Goal: Task Accomplishment & Management: Manage account settings

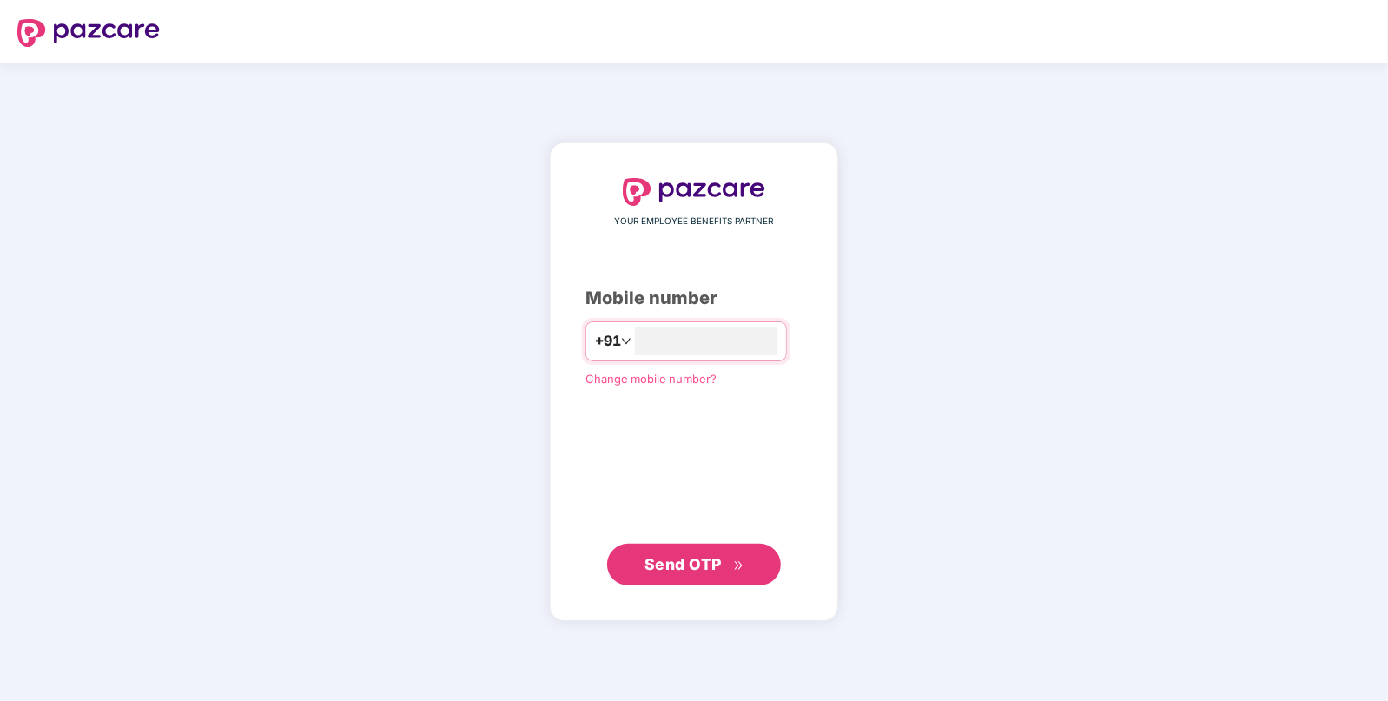
type input "**********"
click at [645, 558] on span "Send OTP" at bounding box center [682, 563] width 77 height 18
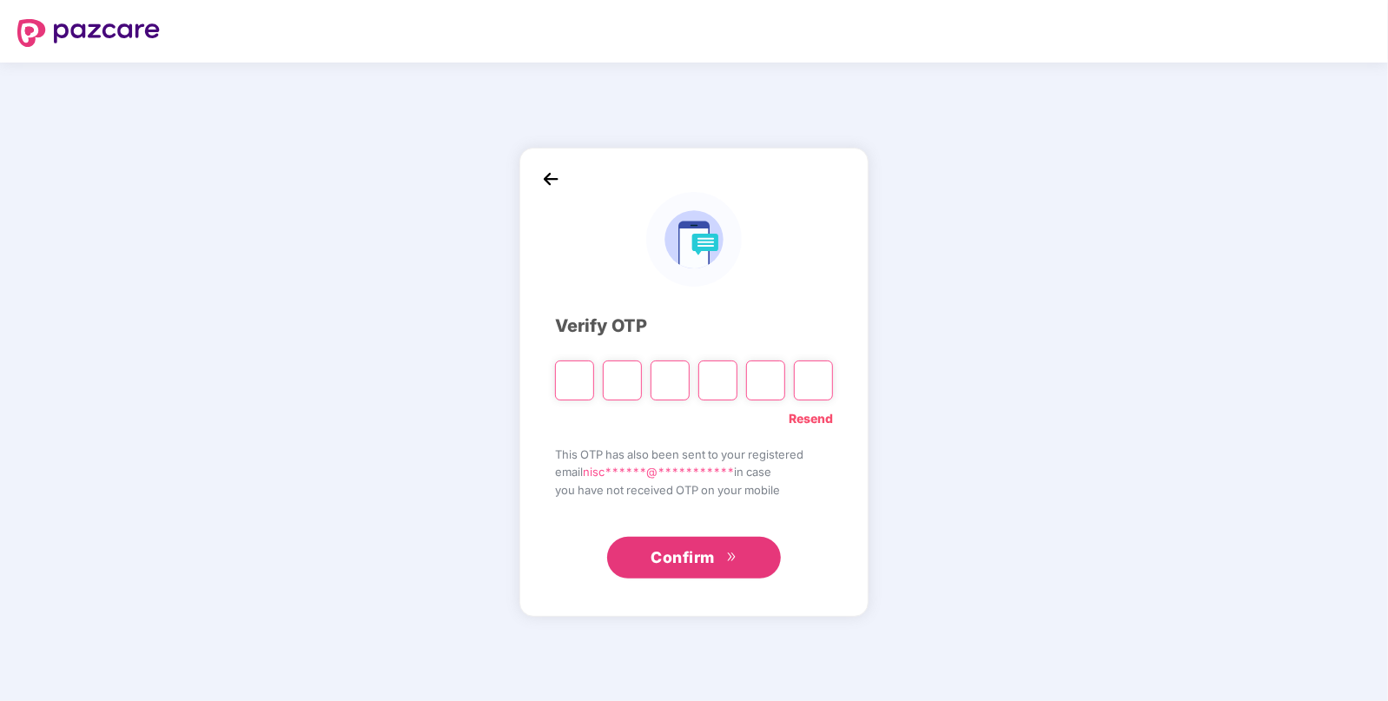
type input "*"
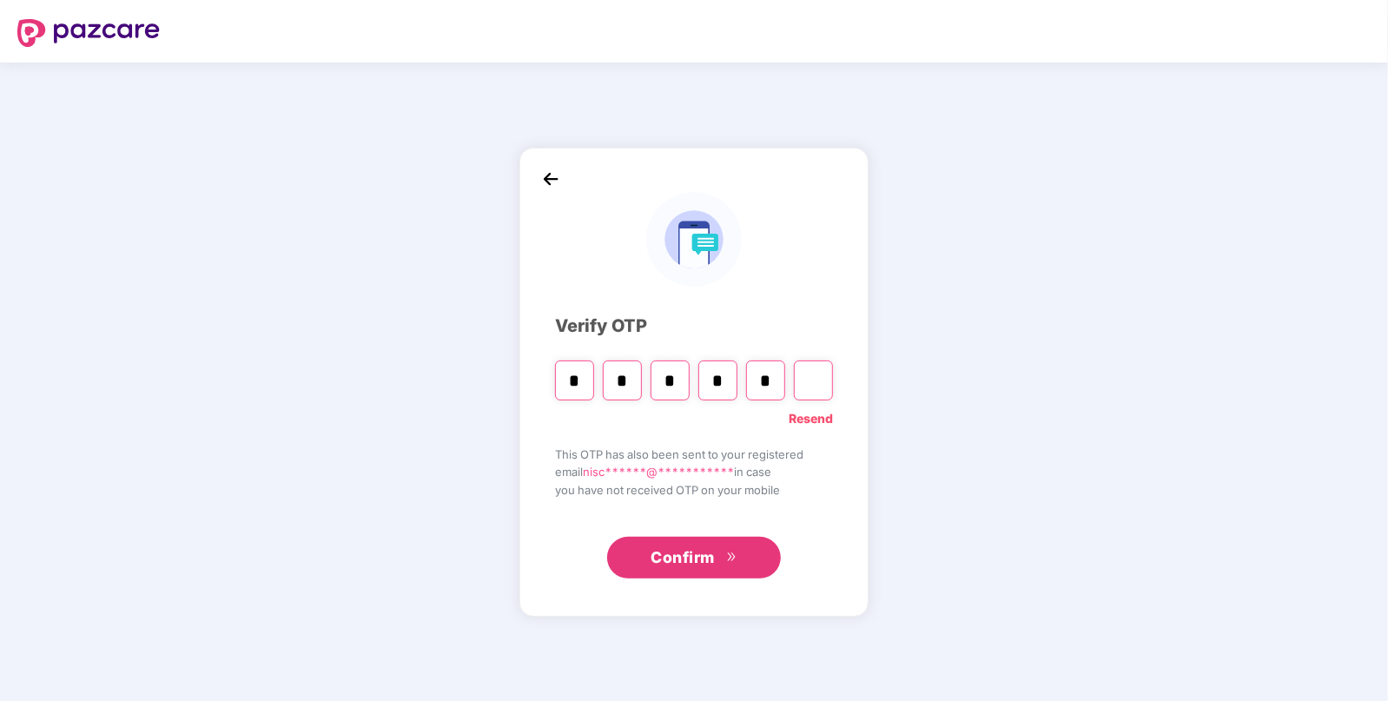
type input "*"
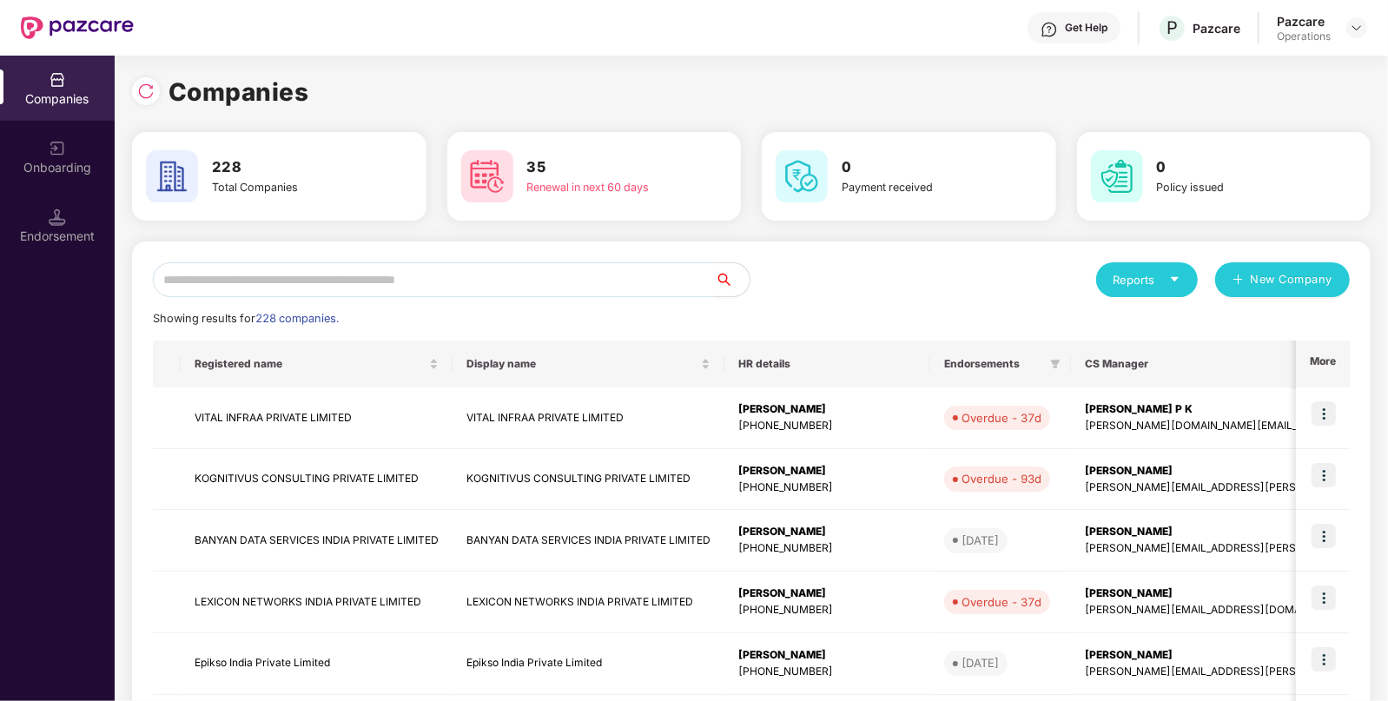
click at [430, 265] on input "text" at bounding box center [434, 279] width 562 height 35
paste input "**********"
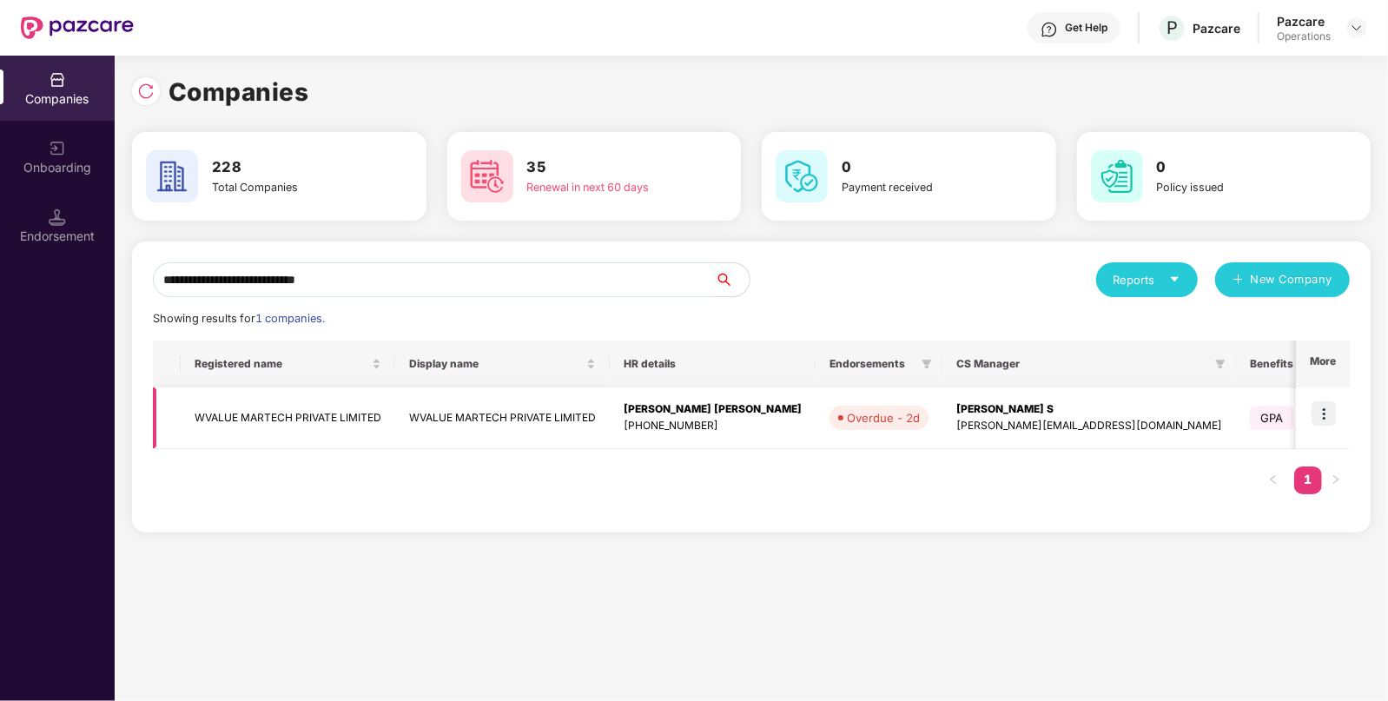
type input "**********"
click at [1325, 414] on img at bounding box center [1323, 413] width 24 height 24
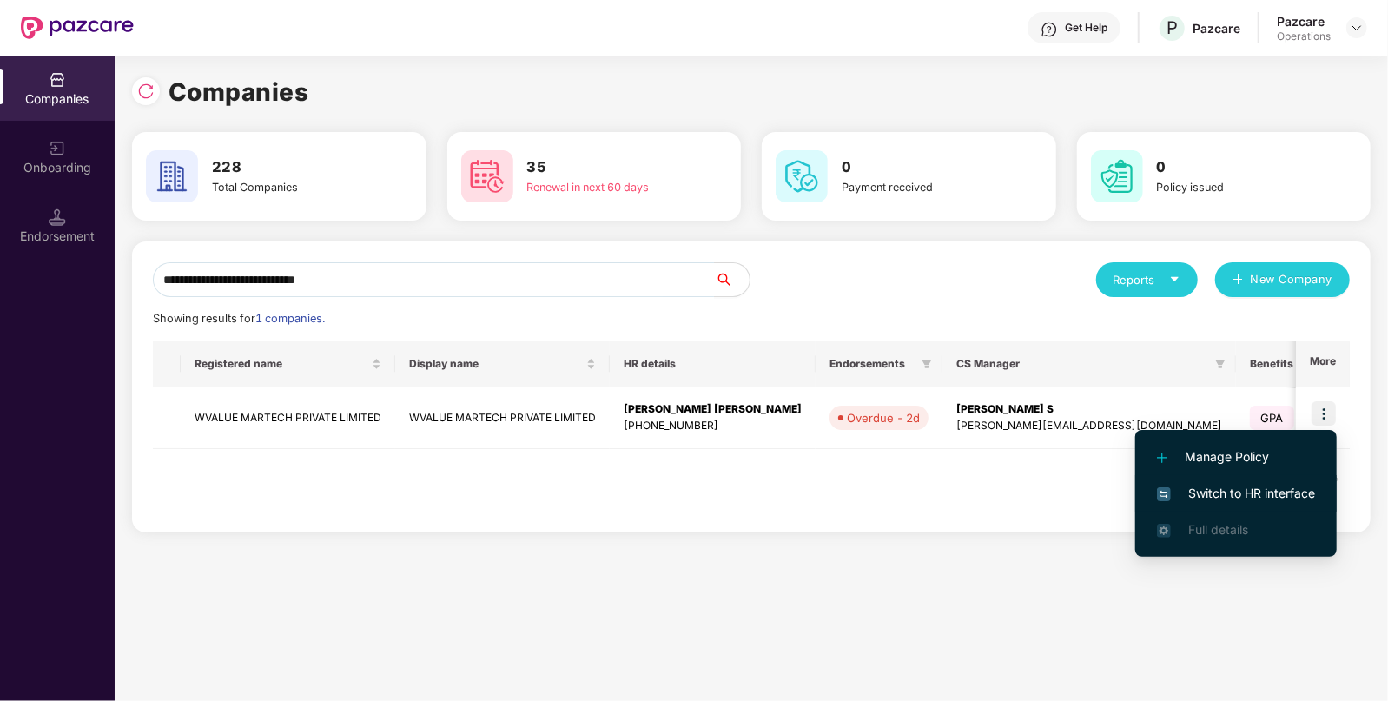
click at [1220, 492] on span "Switch to HR interface" at bounding box center [1236, 493] width 158 height 19
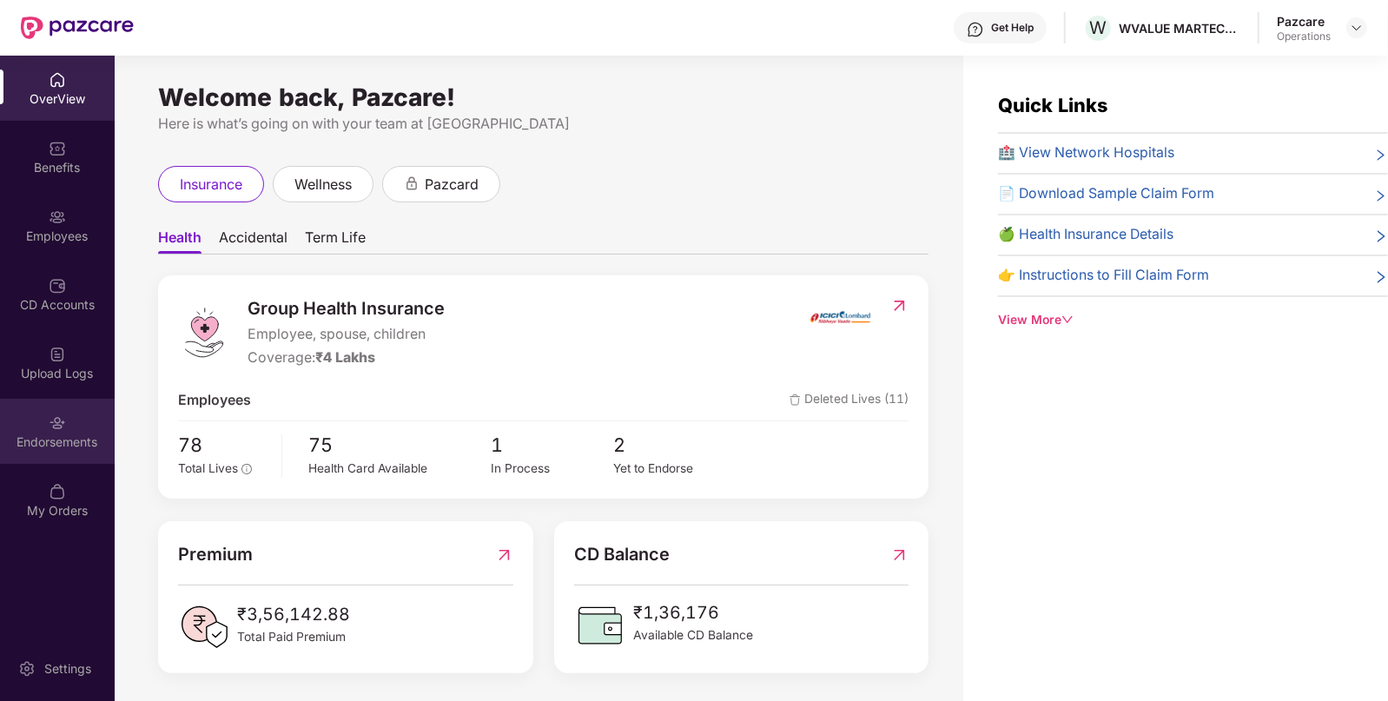
click at [54, 434] on div "Endorsements" at bounding box center [57, 441] width 115 height 17
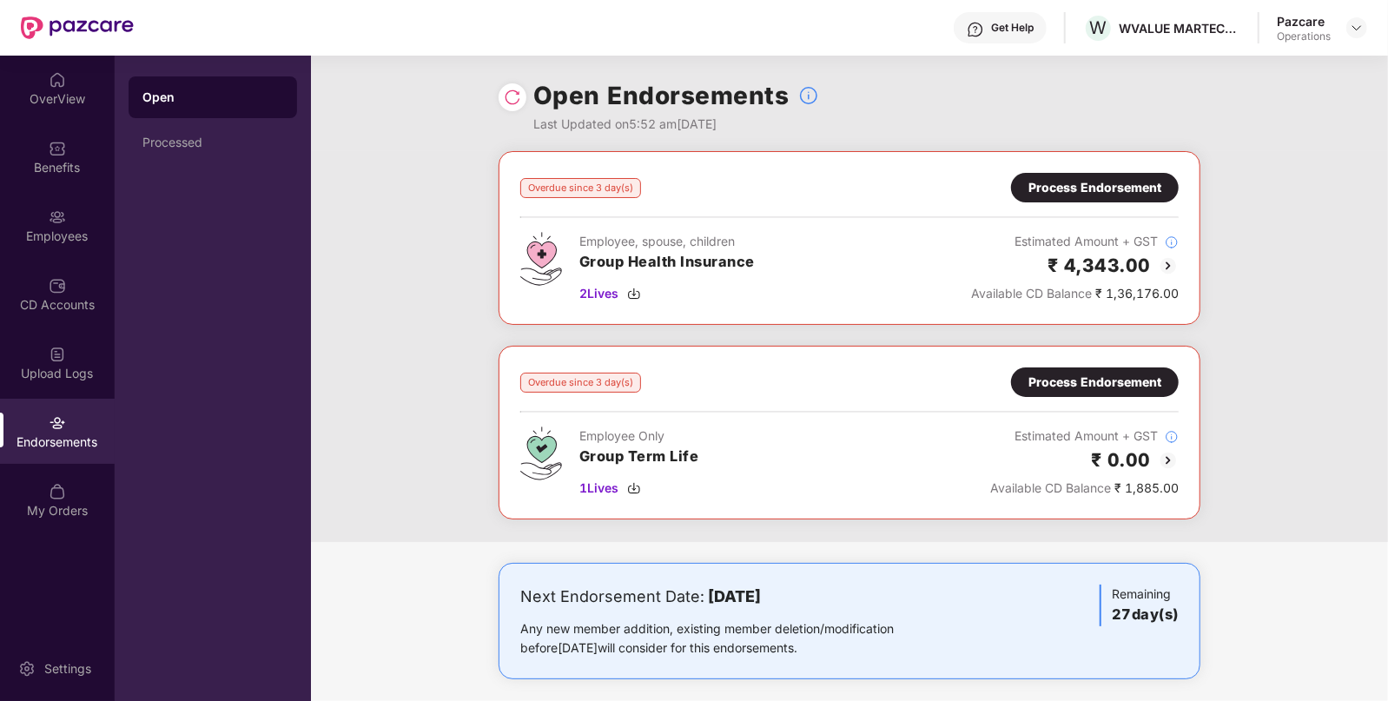
click at [1167, 257] on img at bounding box center [1167, 265] width 21 height 21
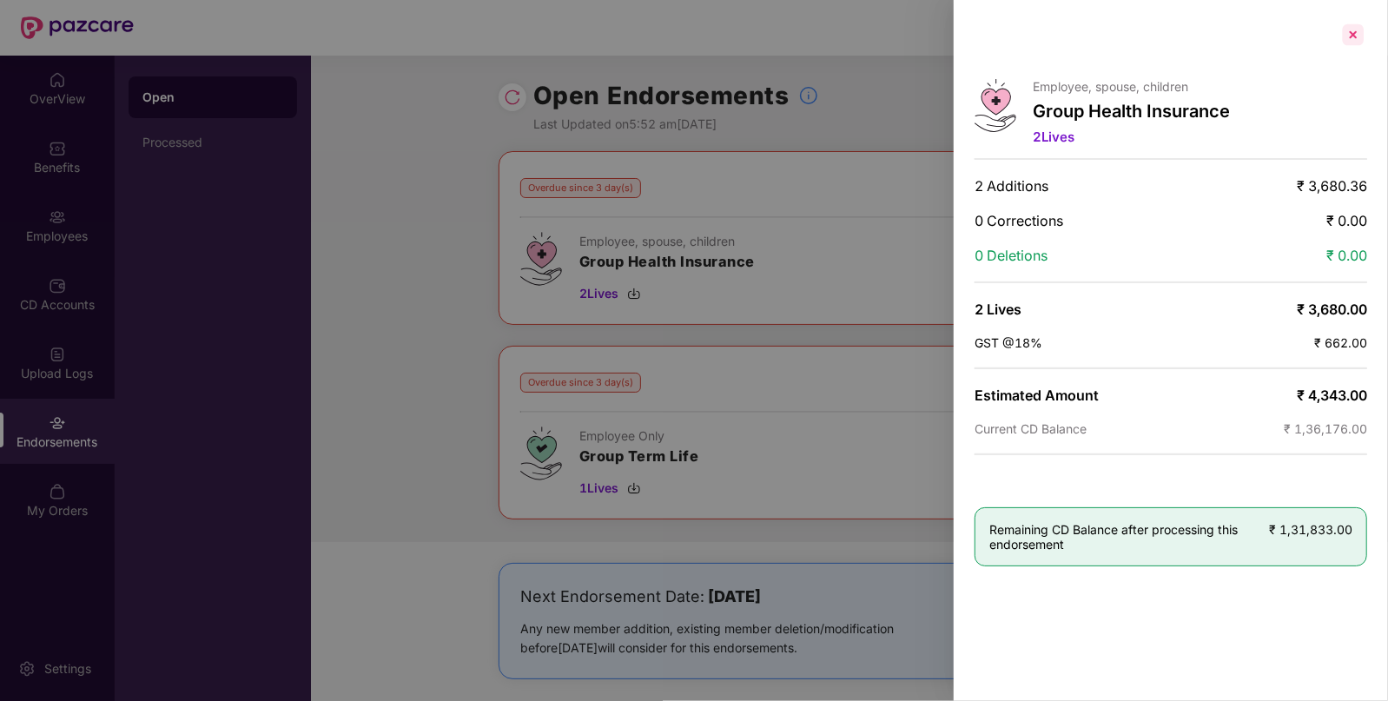
click at [1360, 35] on div at bounding box center [1353, 35] width 28 height 28
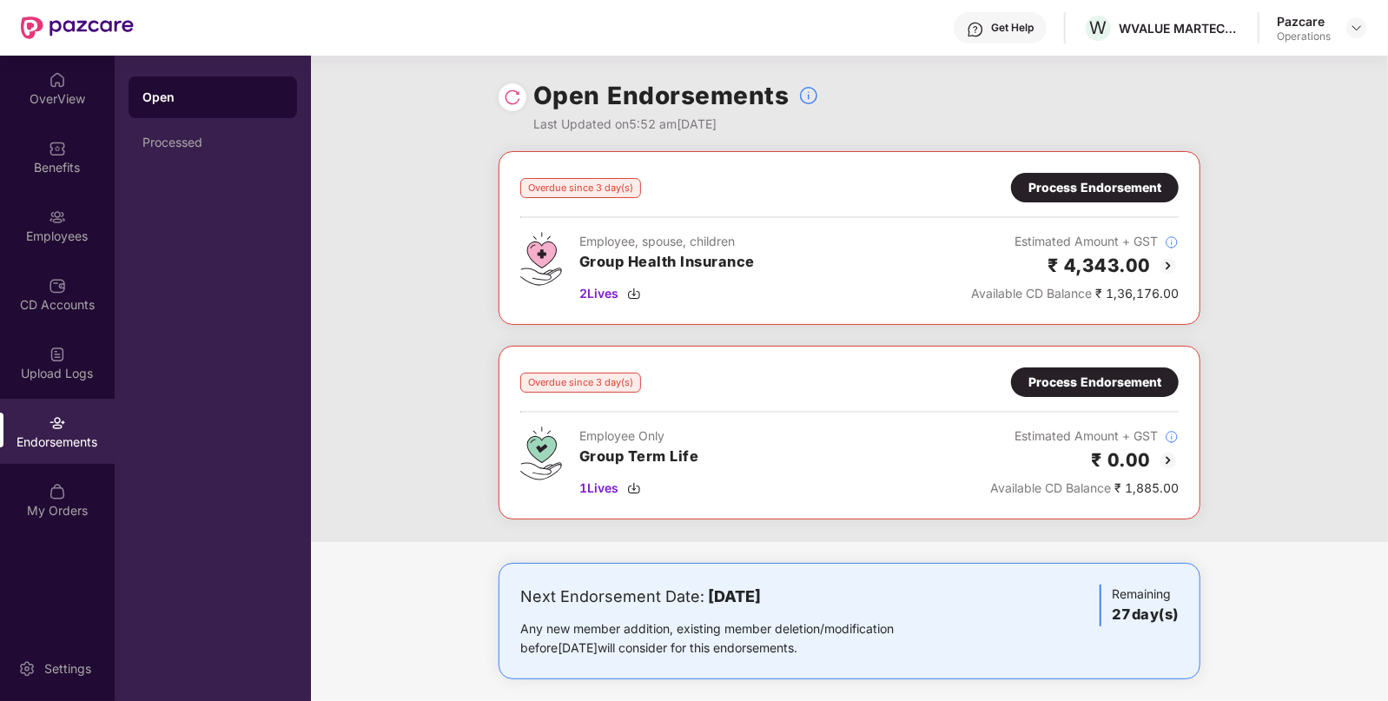
click at [1066, 182] on div "Process Endorsement" at bounding box center [1094, 187] width 133 height 19
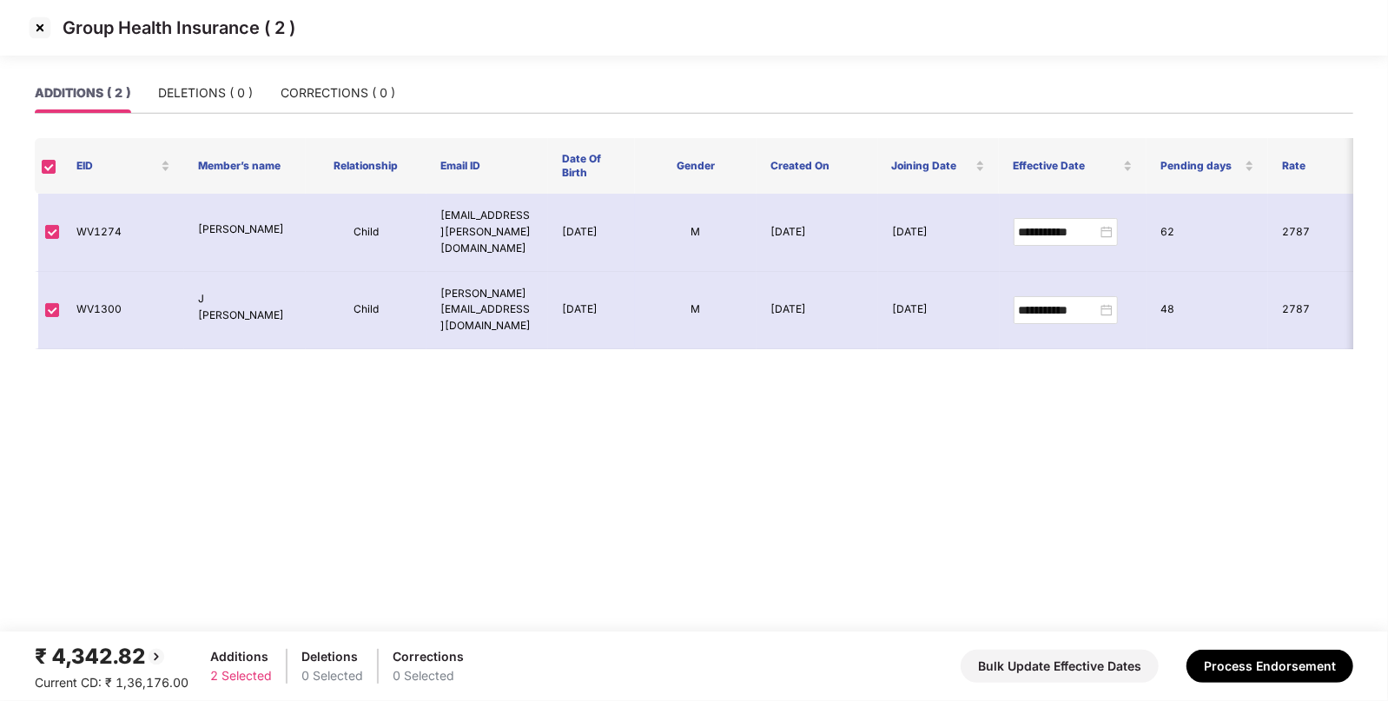
click at [40, 30] on img at bounding box center [40, 28] width 28 height 28
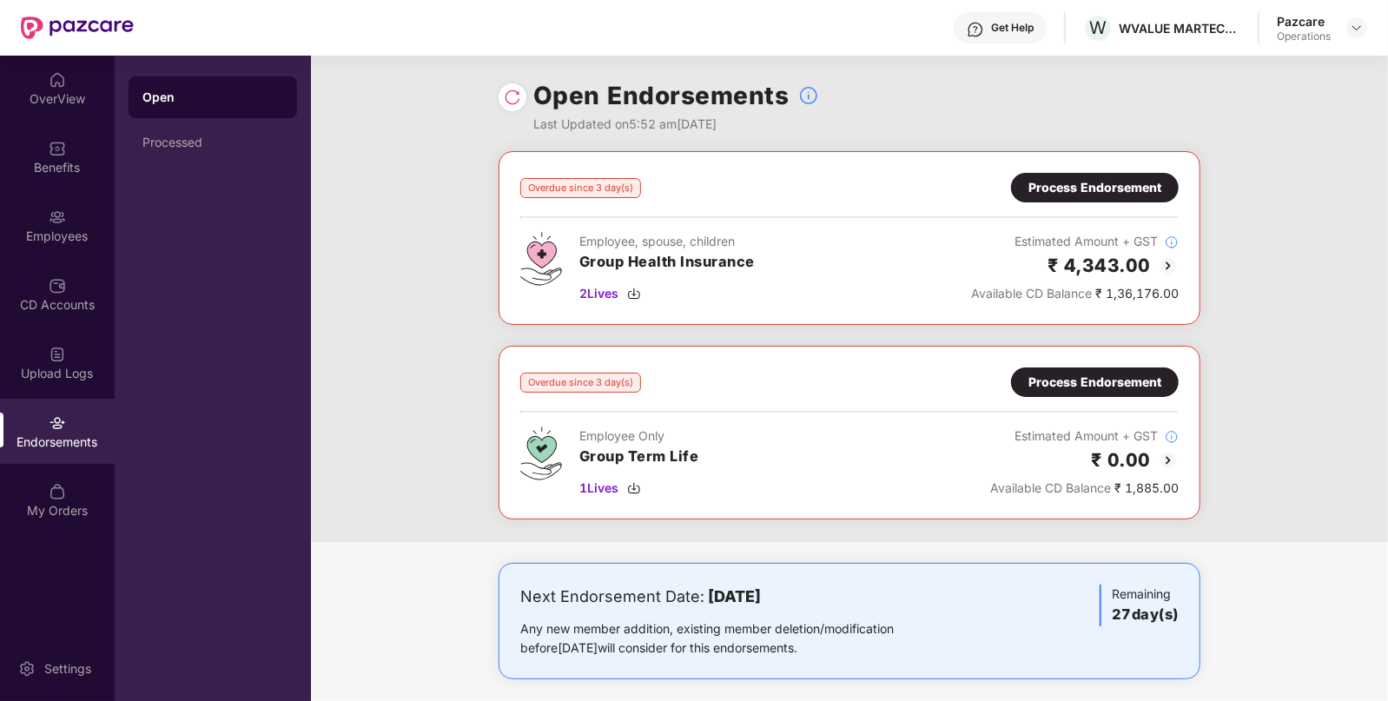
click at [1070, 373] on div "Process Endorsement" at bounding box center [1094, 382] width 133 height 19
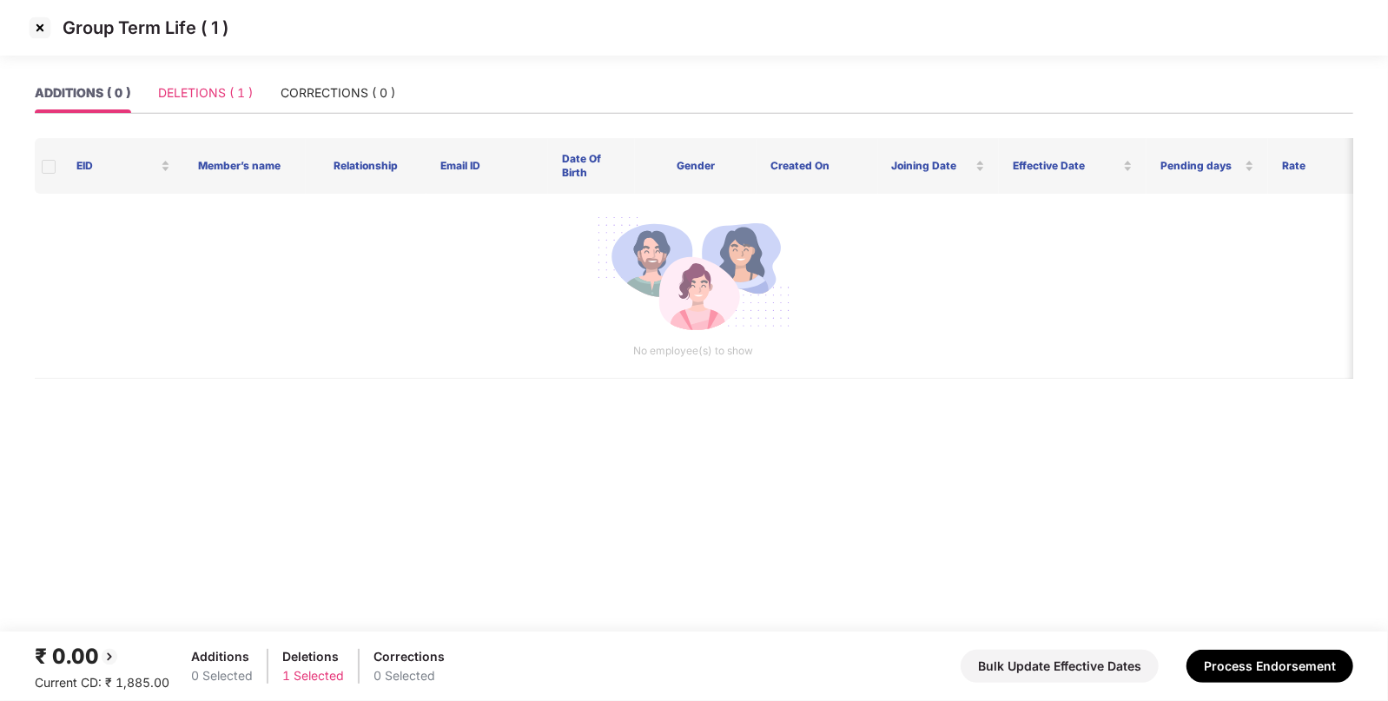
click at [213, 73] on div "DELETIONS ( 1 )" at bounding box center [205, 93] width 95 height 40
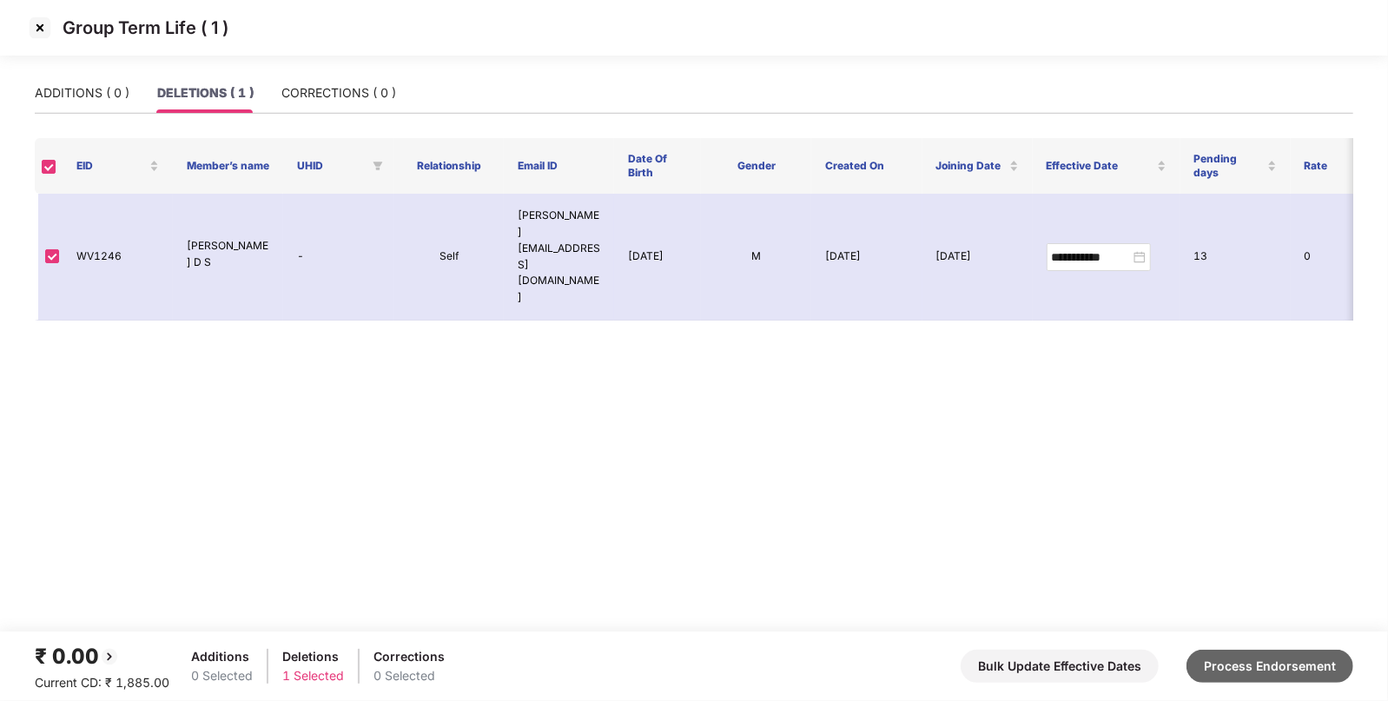
click at [1254, 654] on button "Process Endorsement" at bounding box center [1269, 666] width 167 height 33
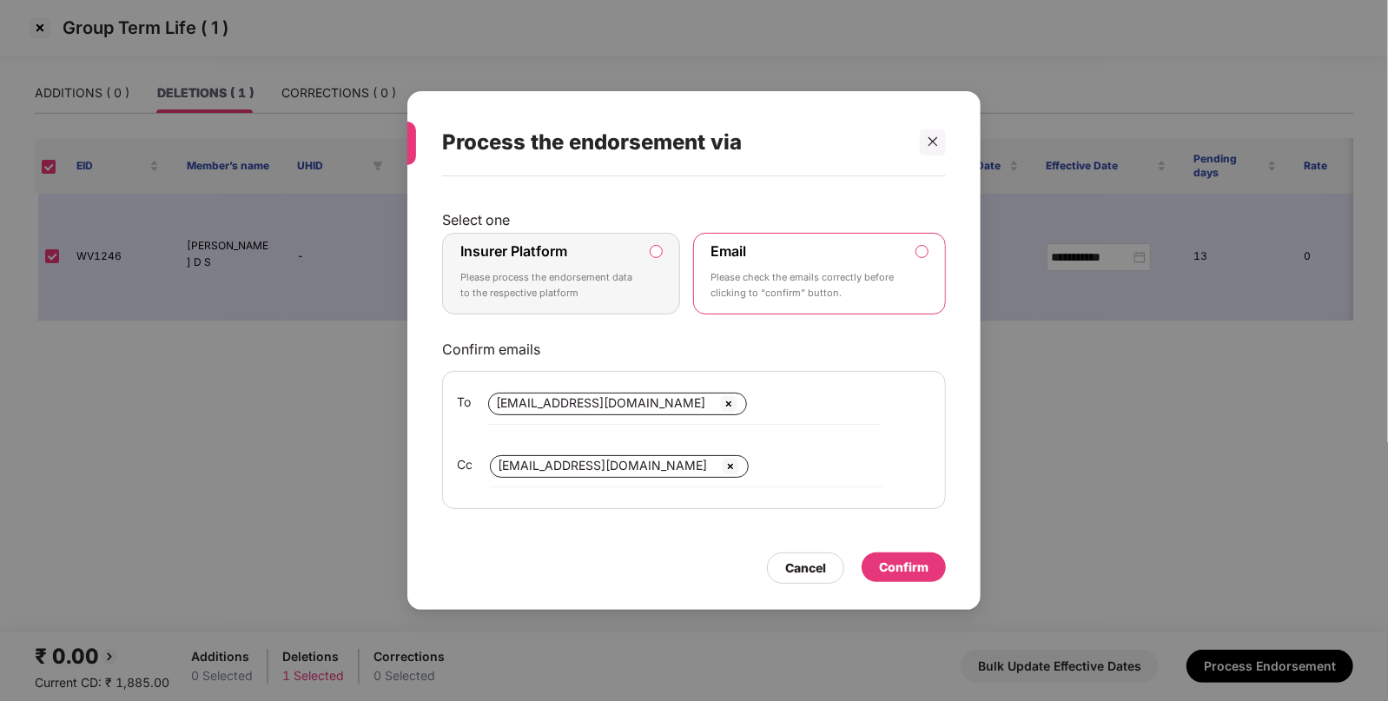
click at [660, 246] on label "Insurer Platform Please process the endorsement data to the respective platform" at bounding box center [561, 274] width 238 height 82
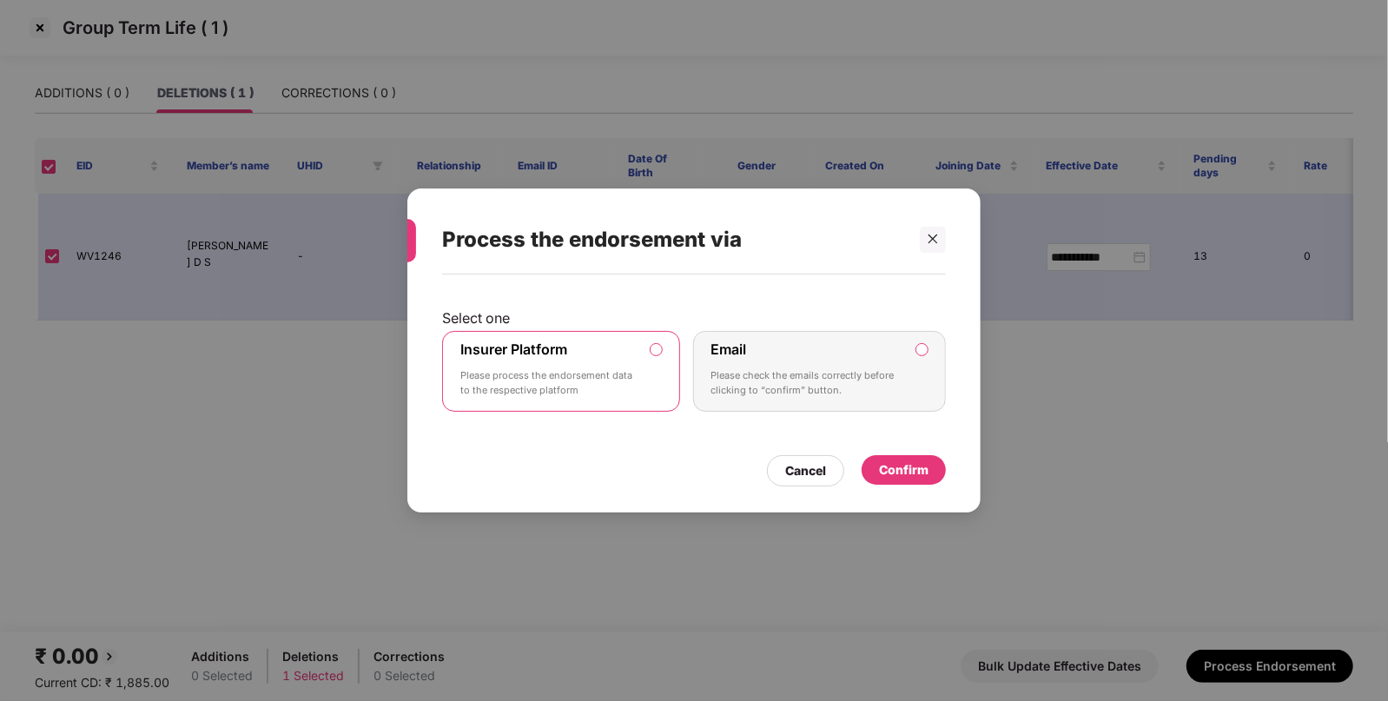
click at [914, 474] on div "Confirm" at bounding box center [903, 469] width 49 height 19
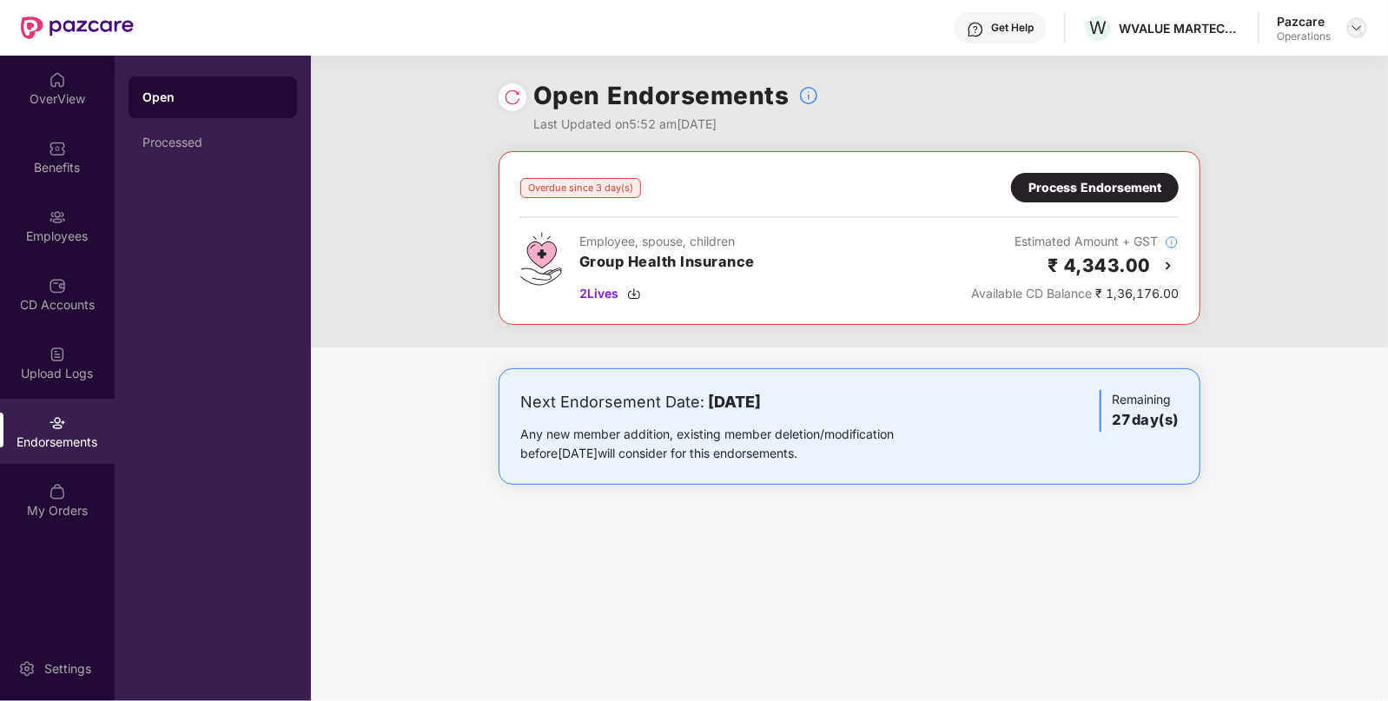
click at [1352, 24] on img at bounding box center [1356, 28] width 14 height 14
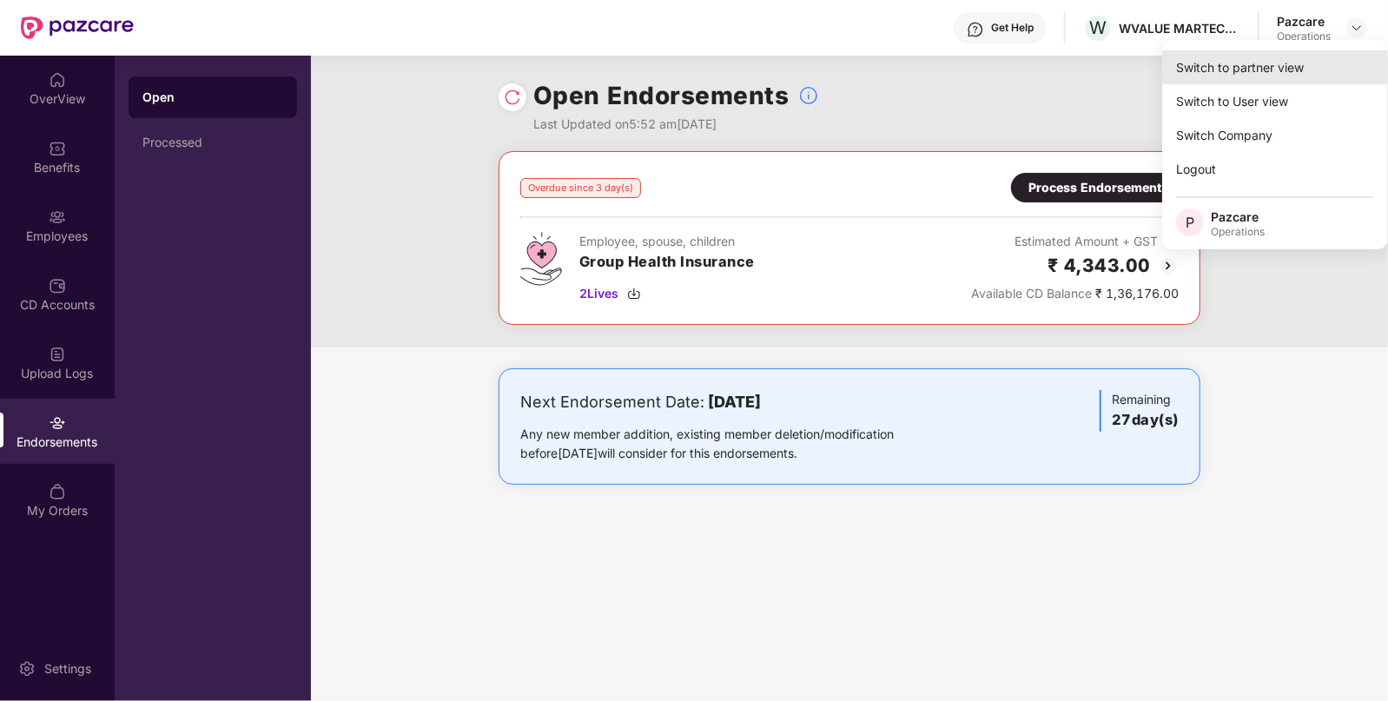
click at [1243, 69] on div "Switch to partner view" at bounding box center [1275, 67] width 226 height 34
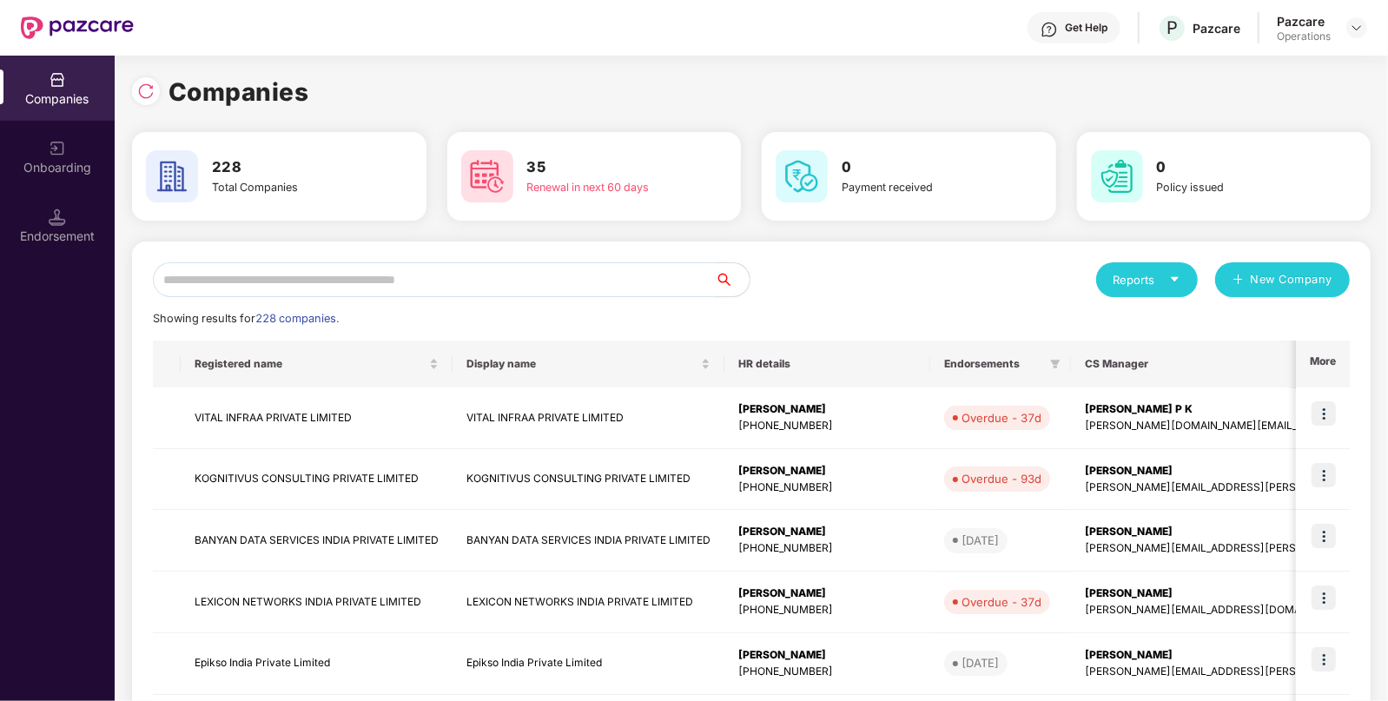
click at [443, 274] on input "text" at bounding box center [434, 279] width 562 height 35
paste input "**********"
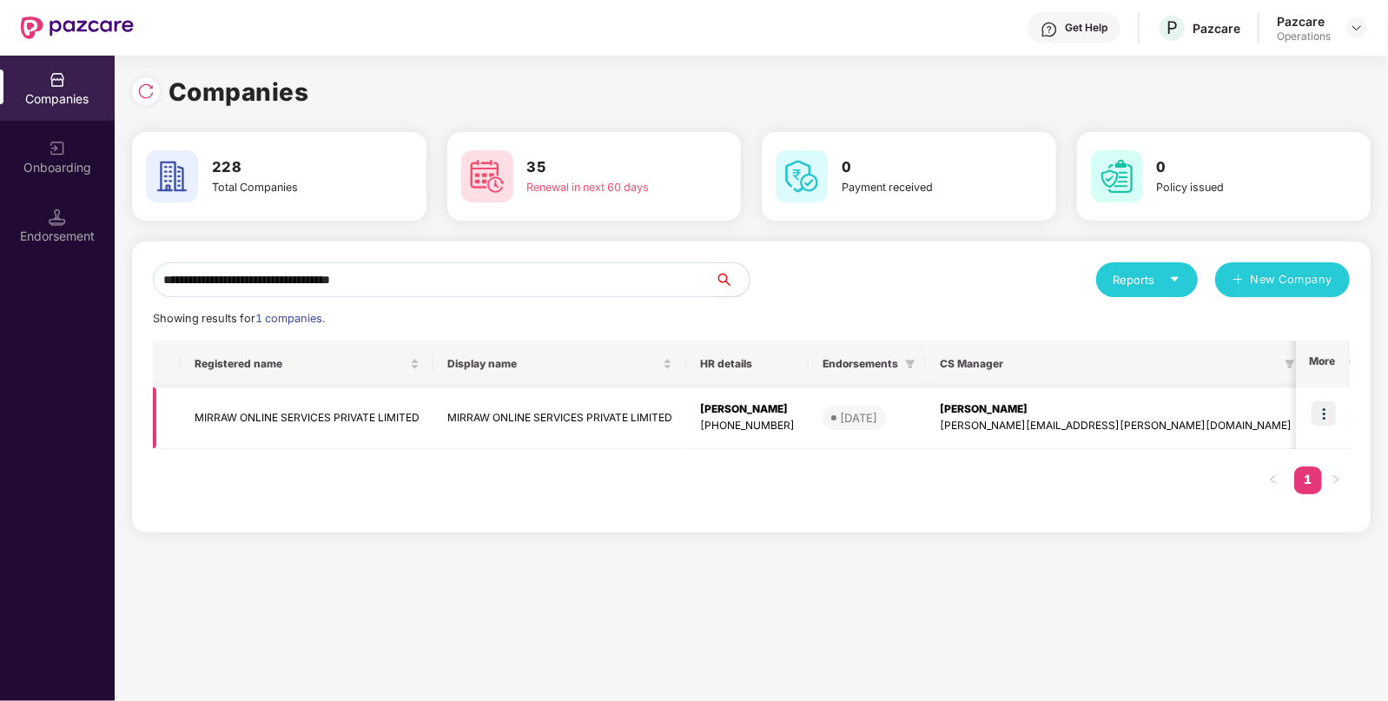
type input "**********"
click at [1326, 406] on img at bounding box center [1323, 413] width 24 height 24
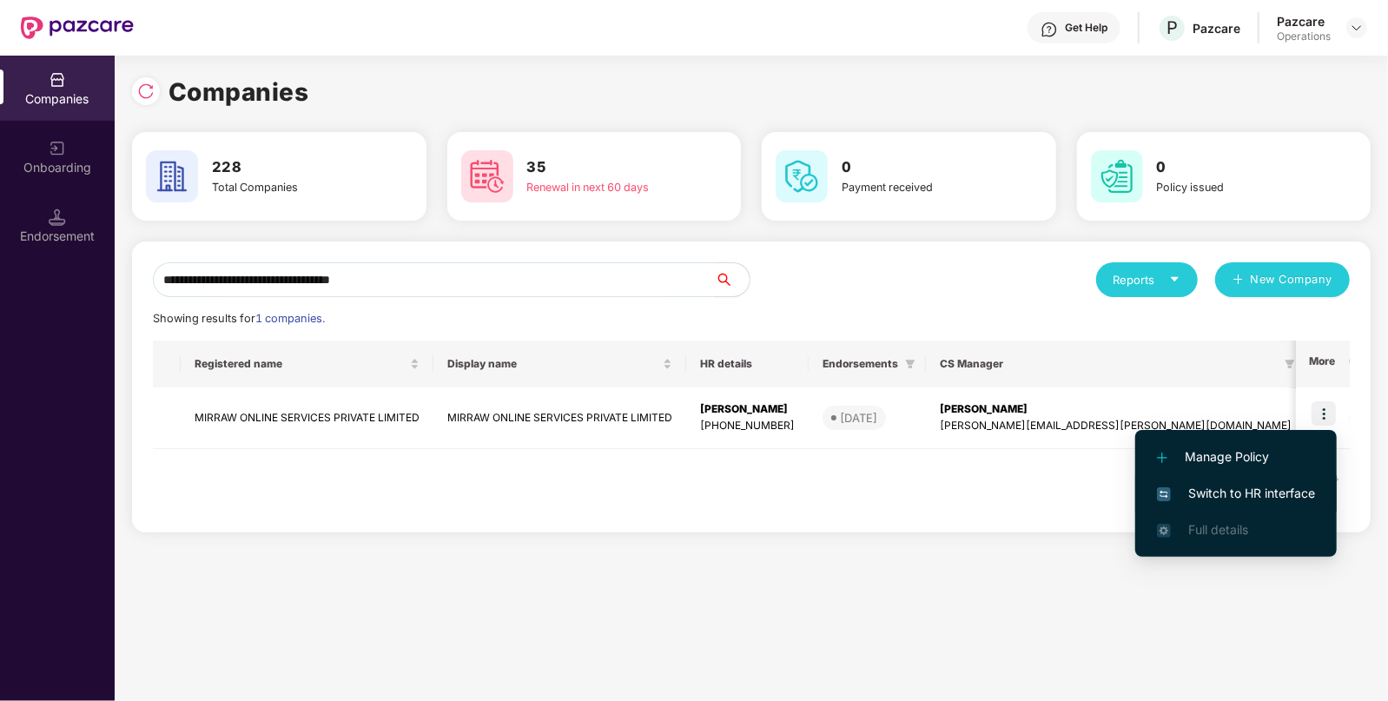
click at [1218, 487] on span "Switch to HR interface" at bounding box center [1236, 493] width 158 height 19
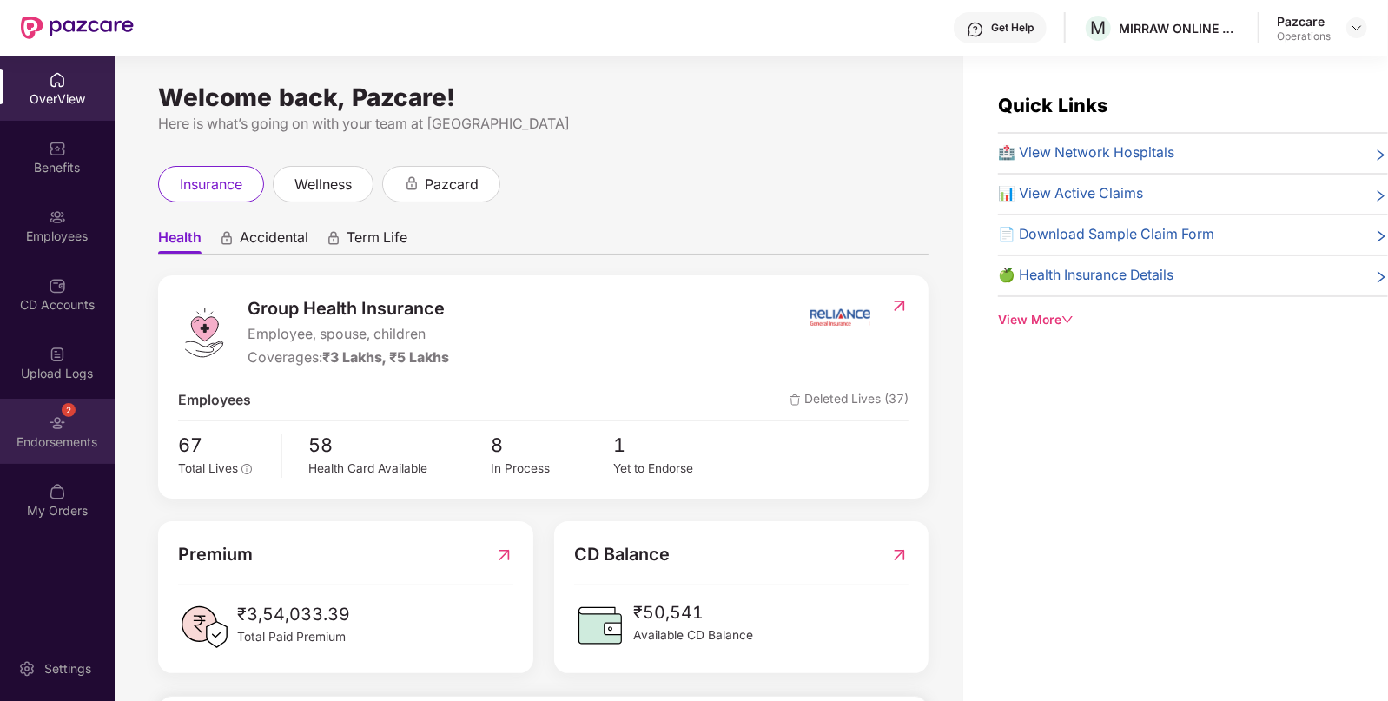
click at [62, 412] on div "2" at bounding box center [69, 410] width 14 height 14
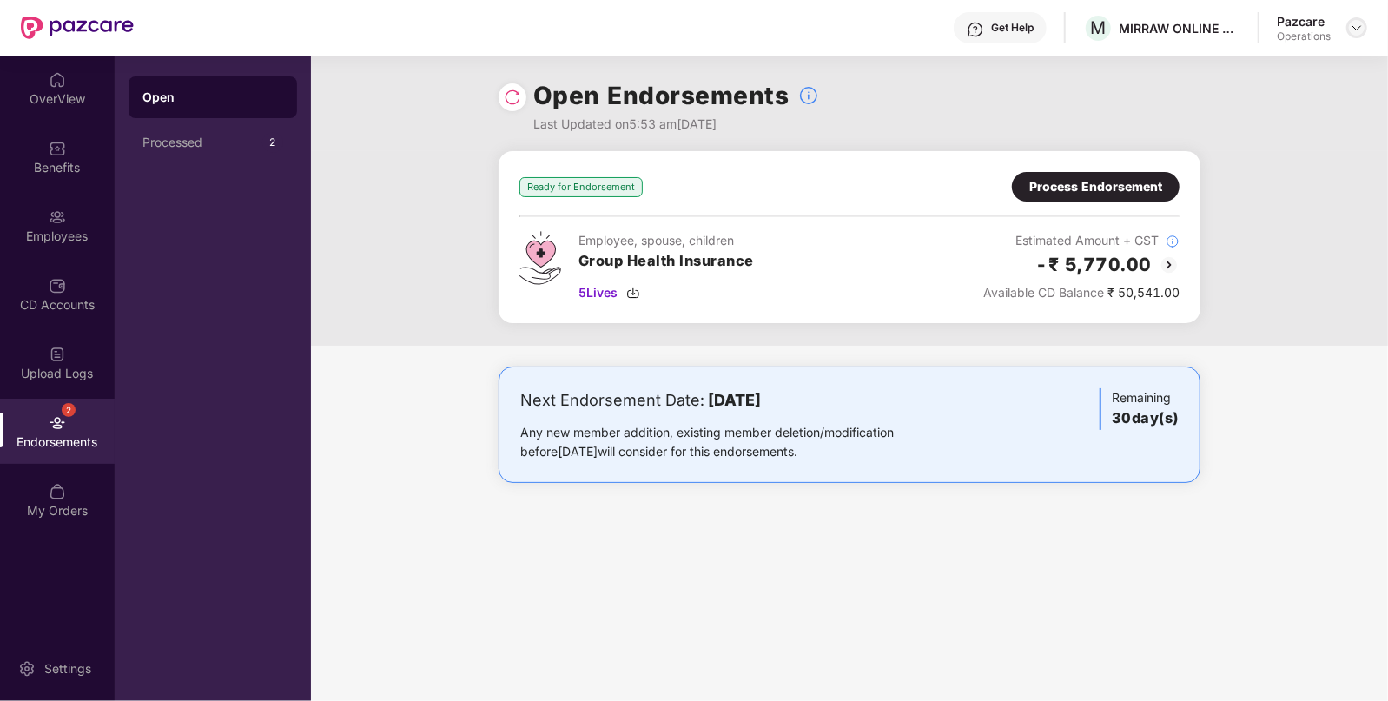
click at [1349, 29] on div at bounding box center [1356, 27] width 21 height 21
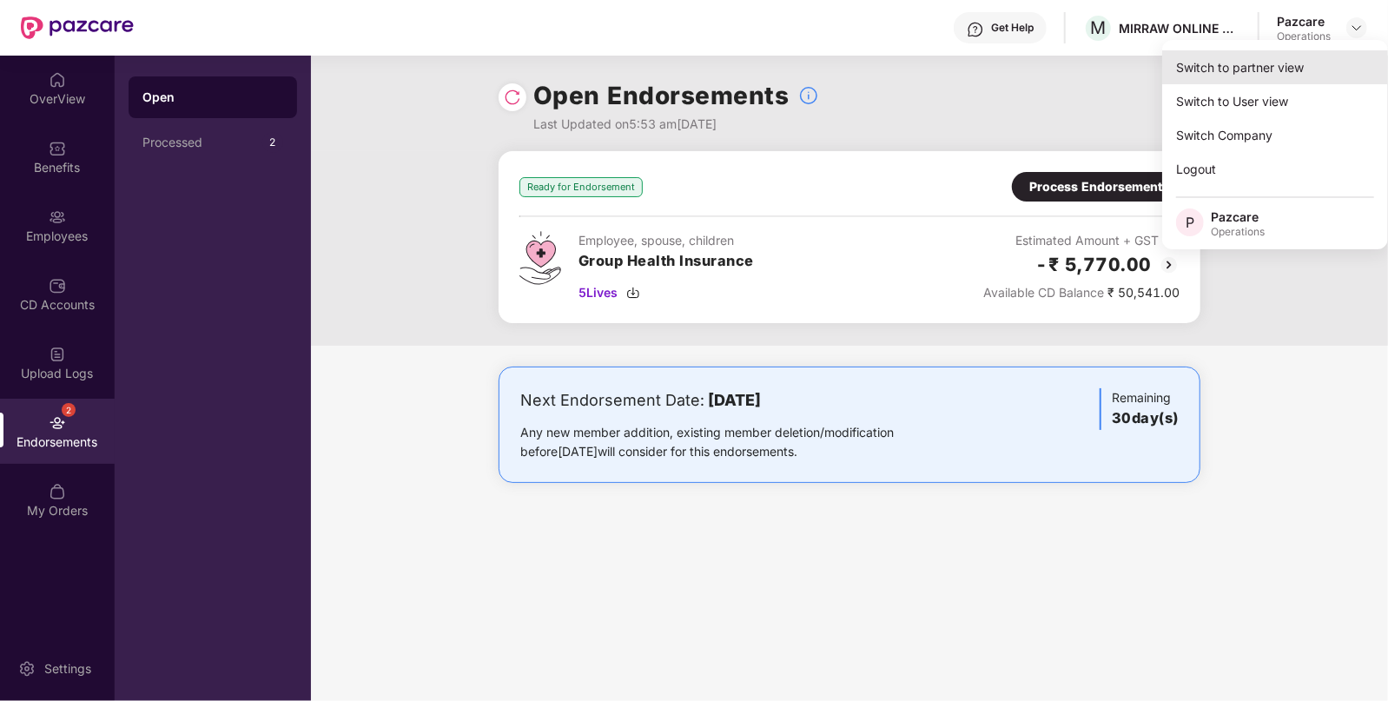
click at [1218, 60] on div "Switch to partner view" at bounding box center [1275, 67] width 226 height 34
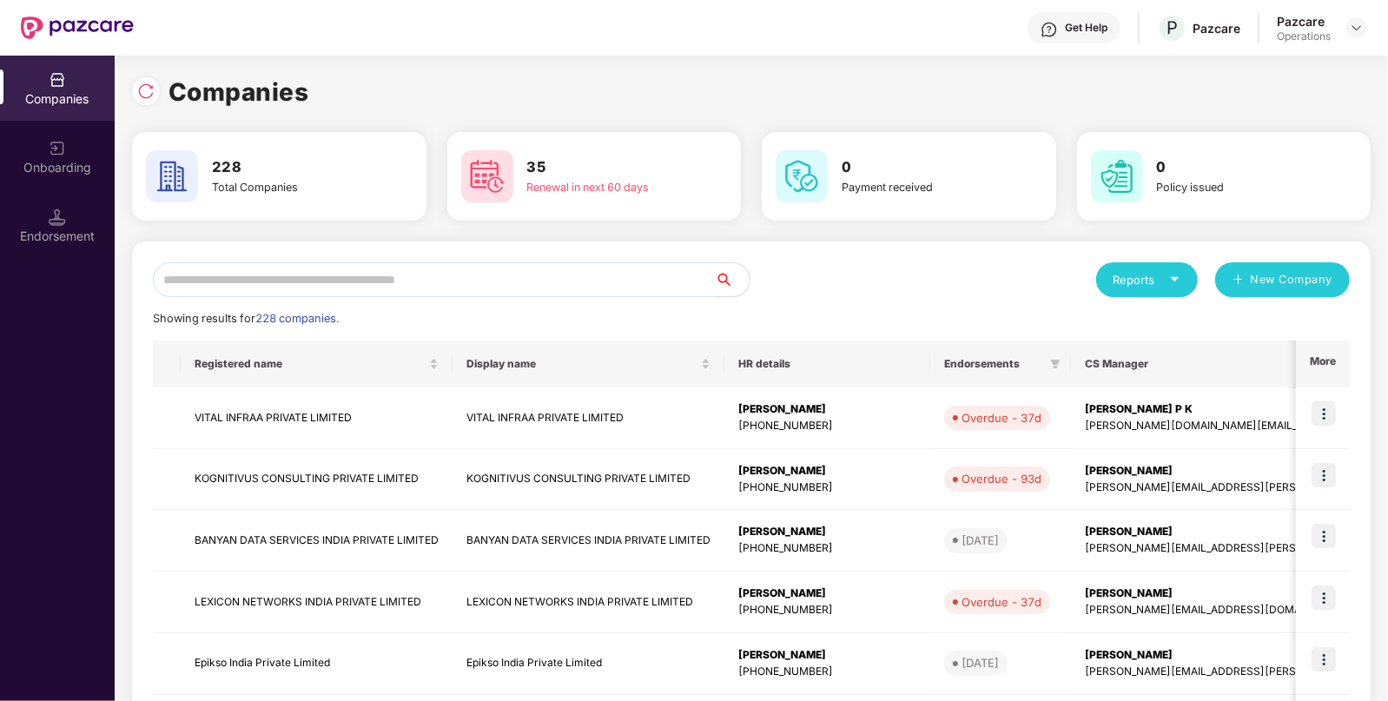
click at [576, 267] on input "text" at bounding box center [434, 279] width 562 height 35
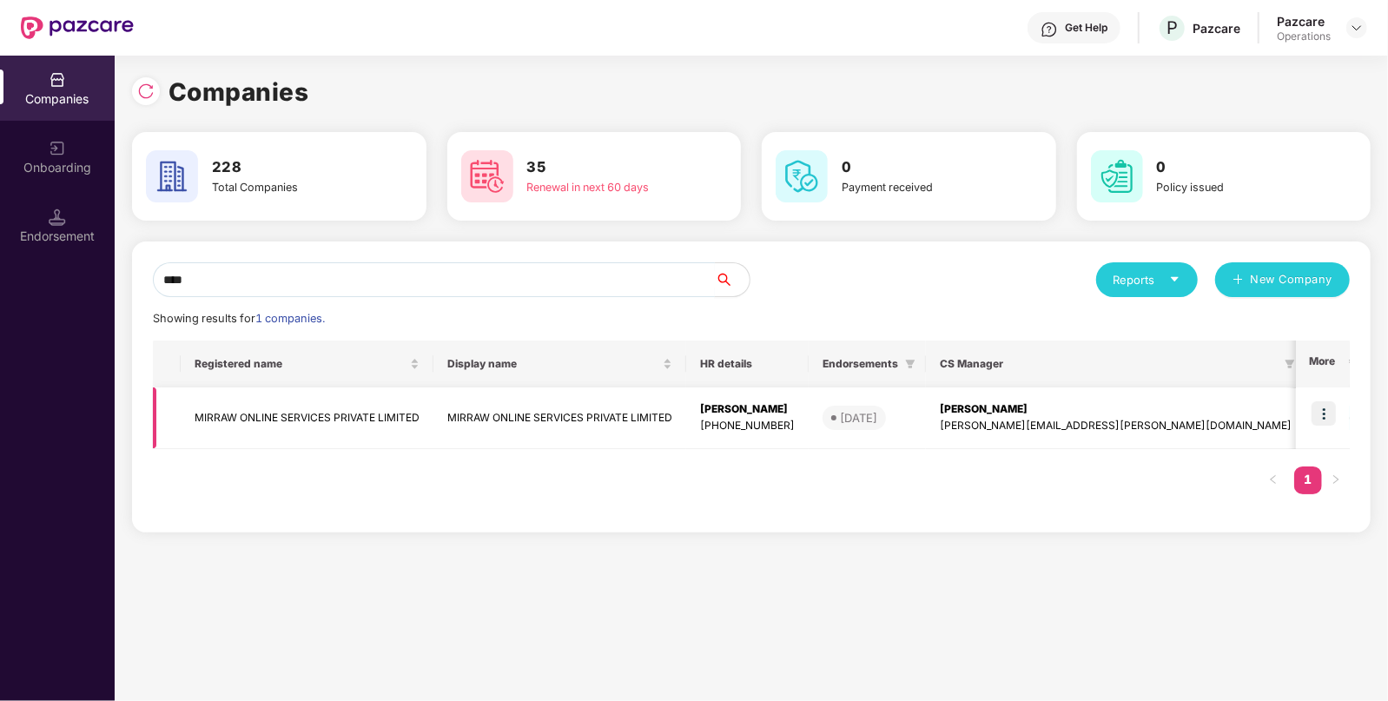
type input "****"
click at [1320, 407] on img at bounding box center [1323, 413] width 24 height 24
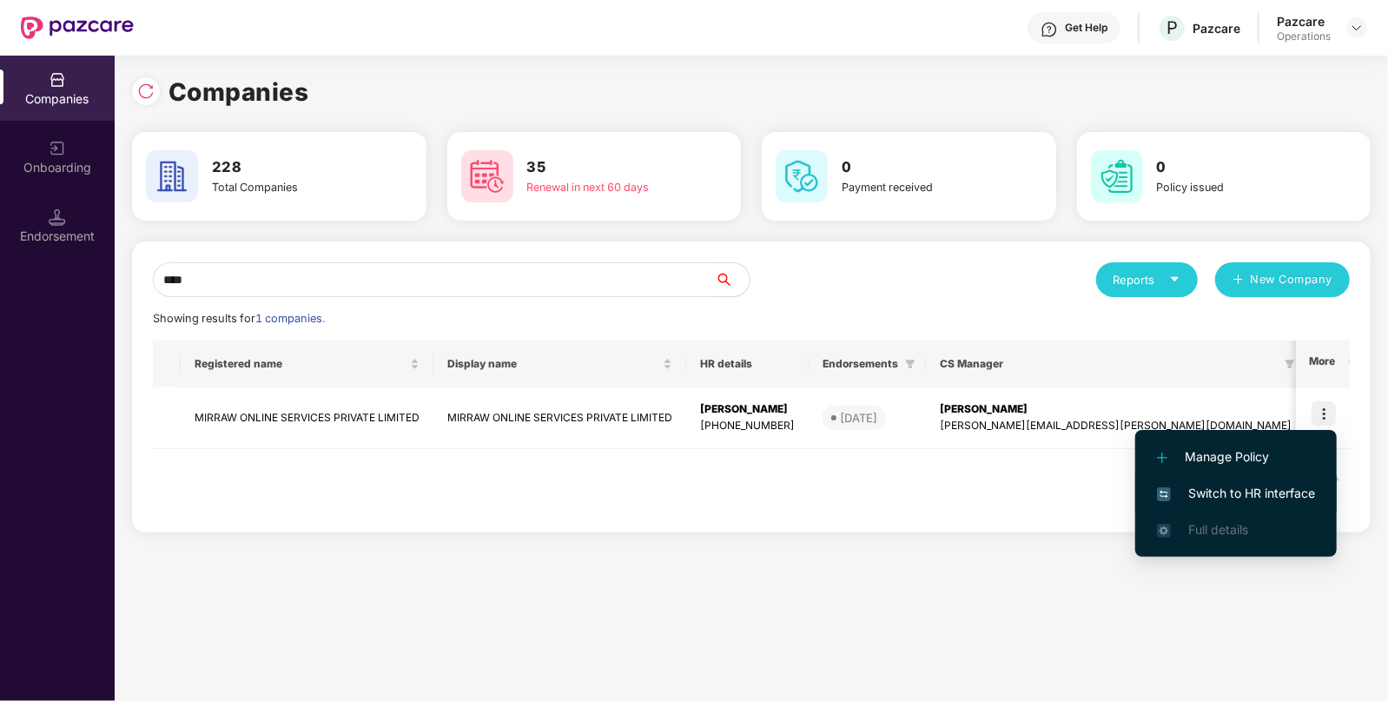
click at [1223, 493] on span "Switch to HR interface" at bounding box center [1236, 493] width 158 height 19
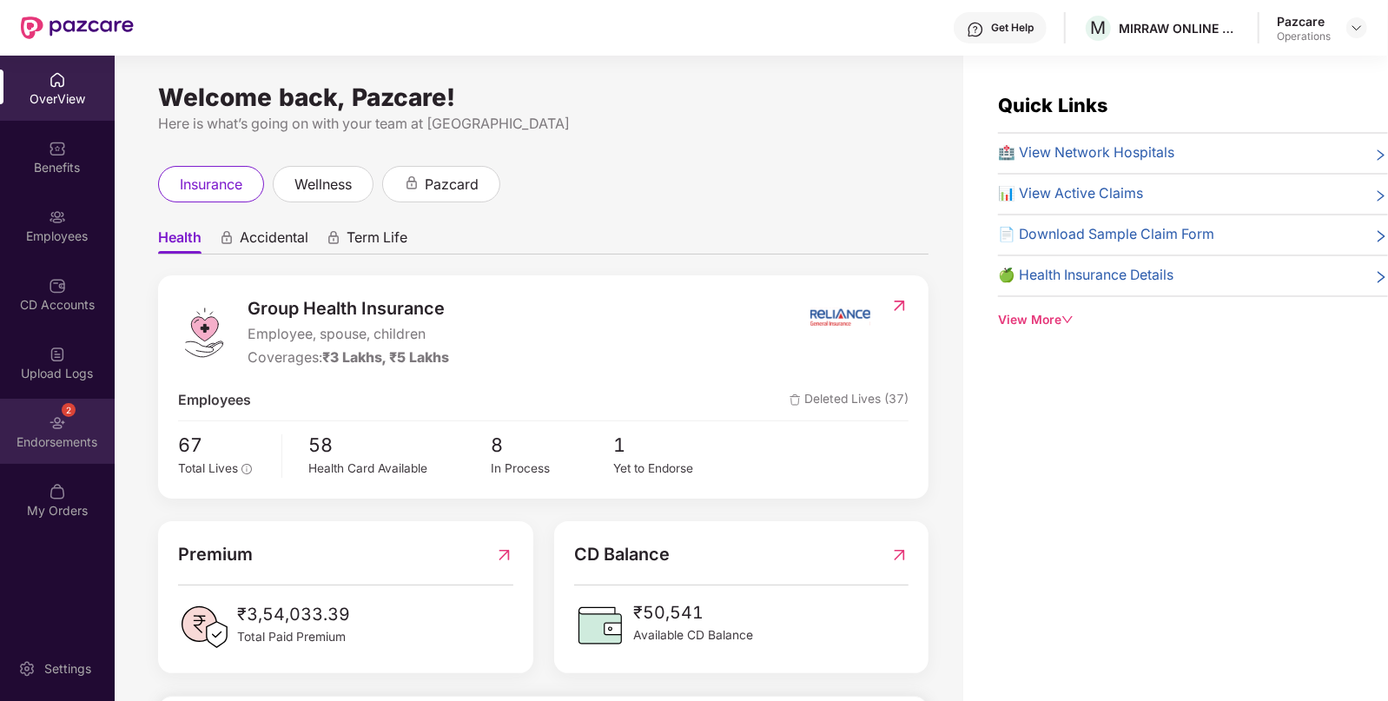
click at [43, 433] on div "Endorsements" at bounding box center [57, 441] width 115 height 17
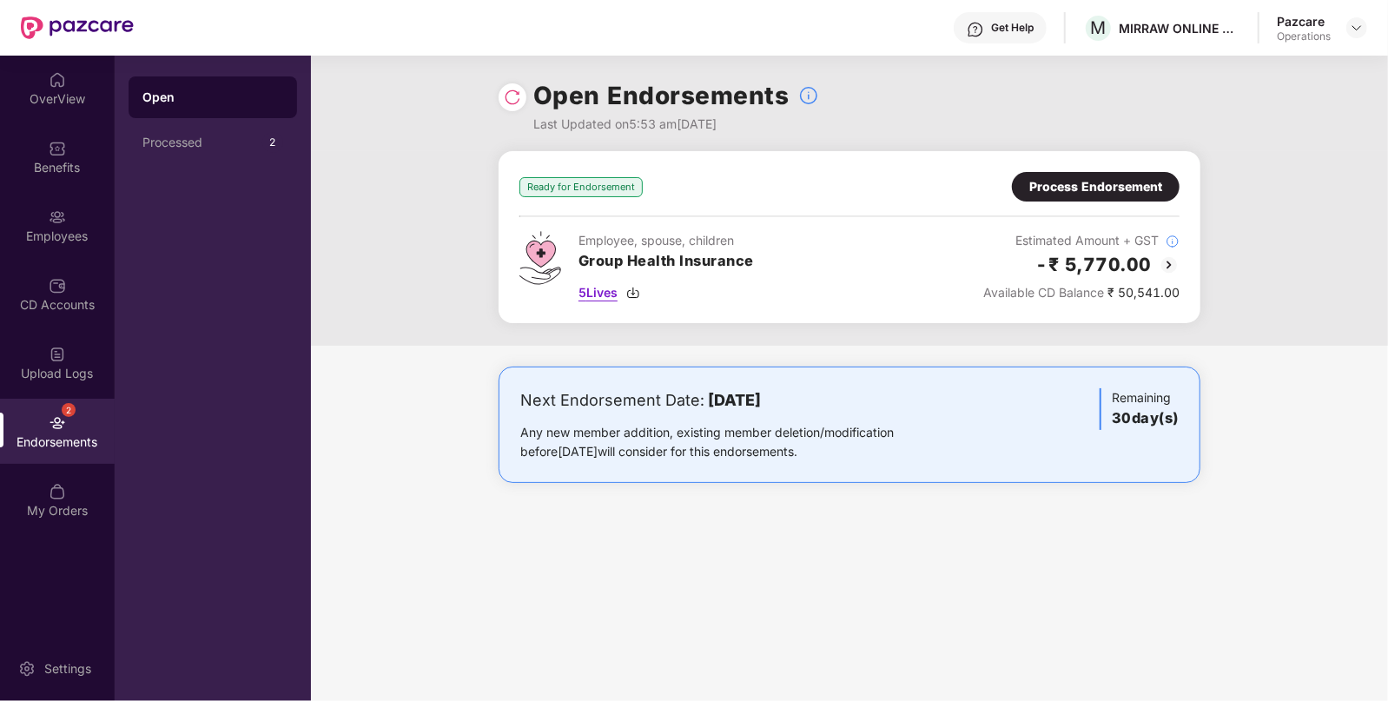
click at [640, 292] on img at bounding box center [633, 293] width 14 height 14
click at [1055, 193] on div "Process Endorsement" at bounding box center [1095, 186] width 133 height 19
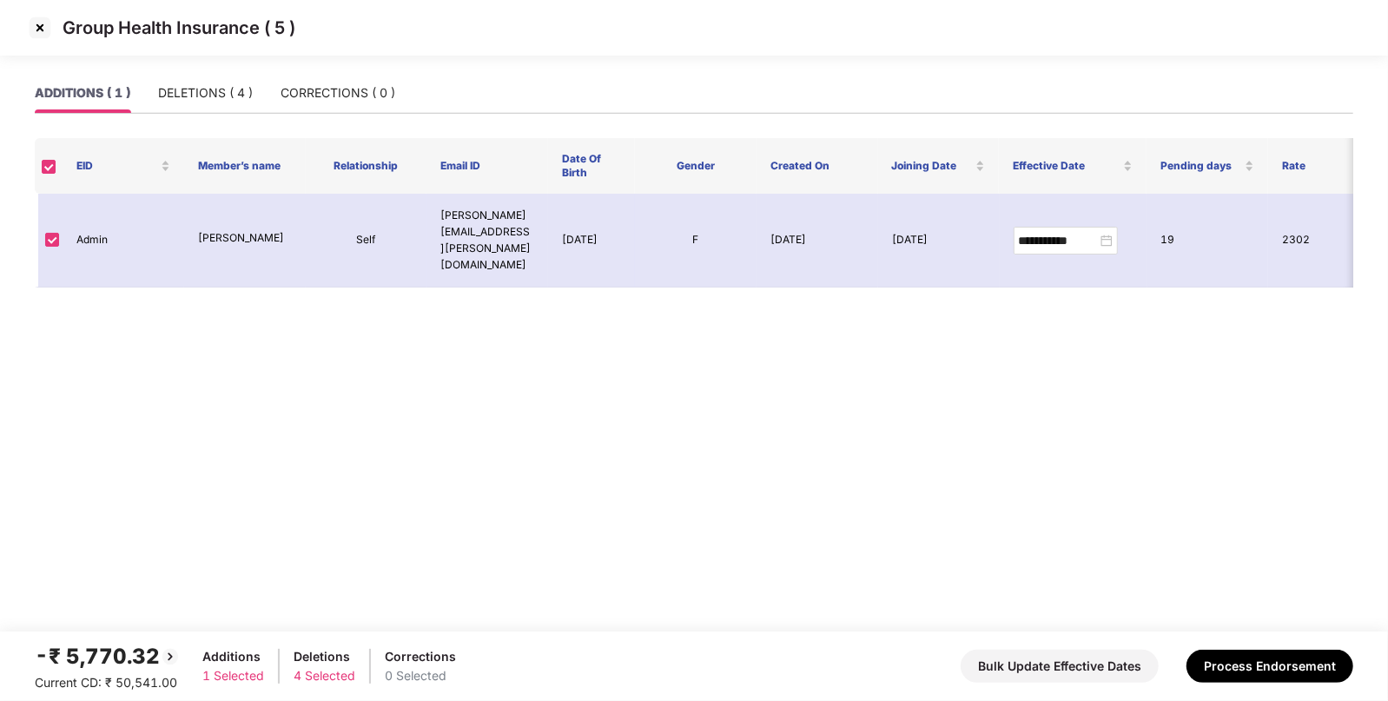
click at [43, 33] on img at bounding box center [40, 28] width 28 height 28
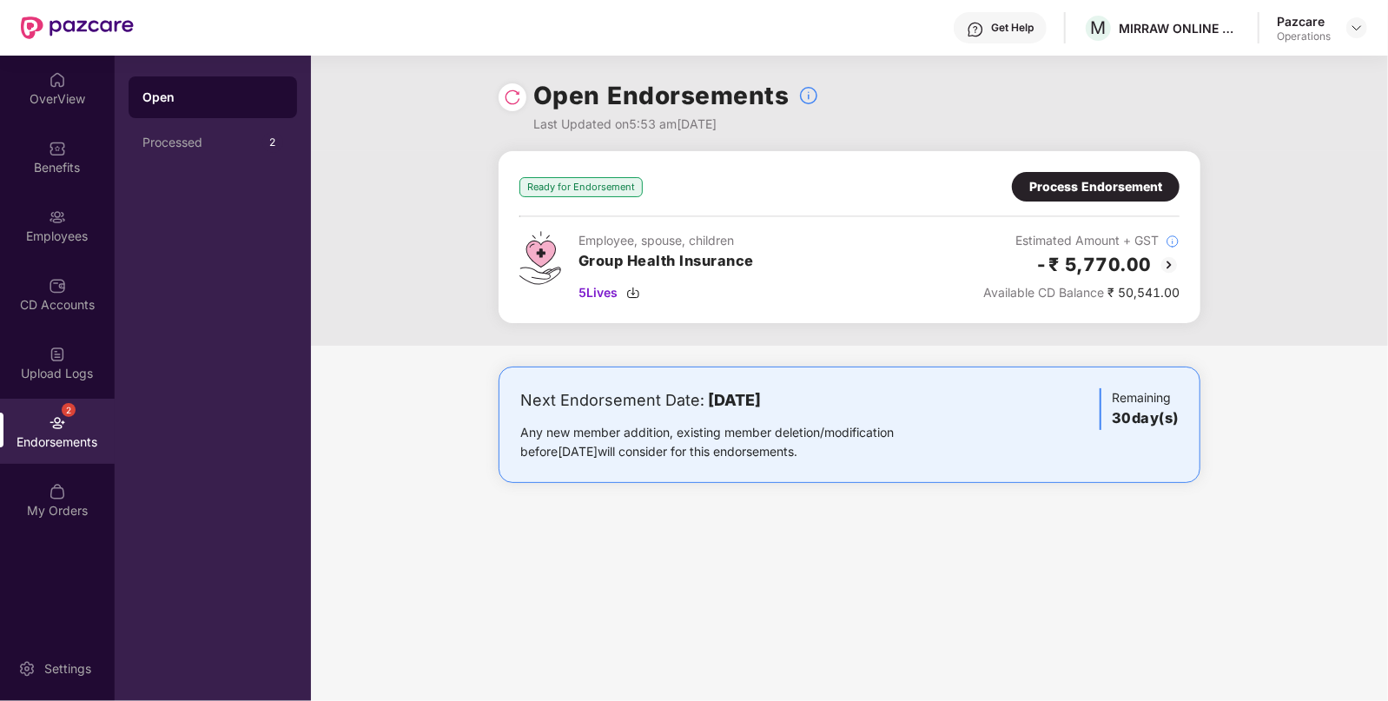
click at [1169, 261] on img at bounding box center [1168, 264] width 21 height 21
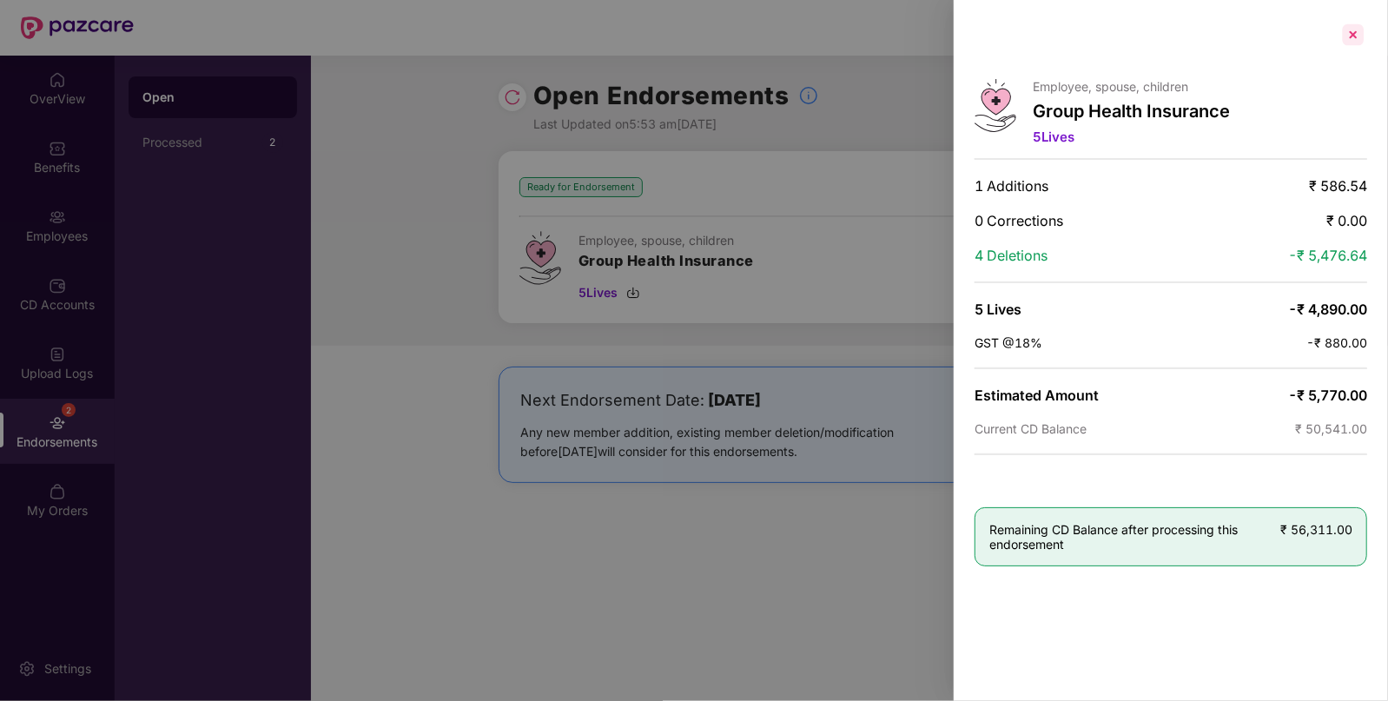
click at [1350, 26] on div at bounding box center [1353, 35] width 28 height 28
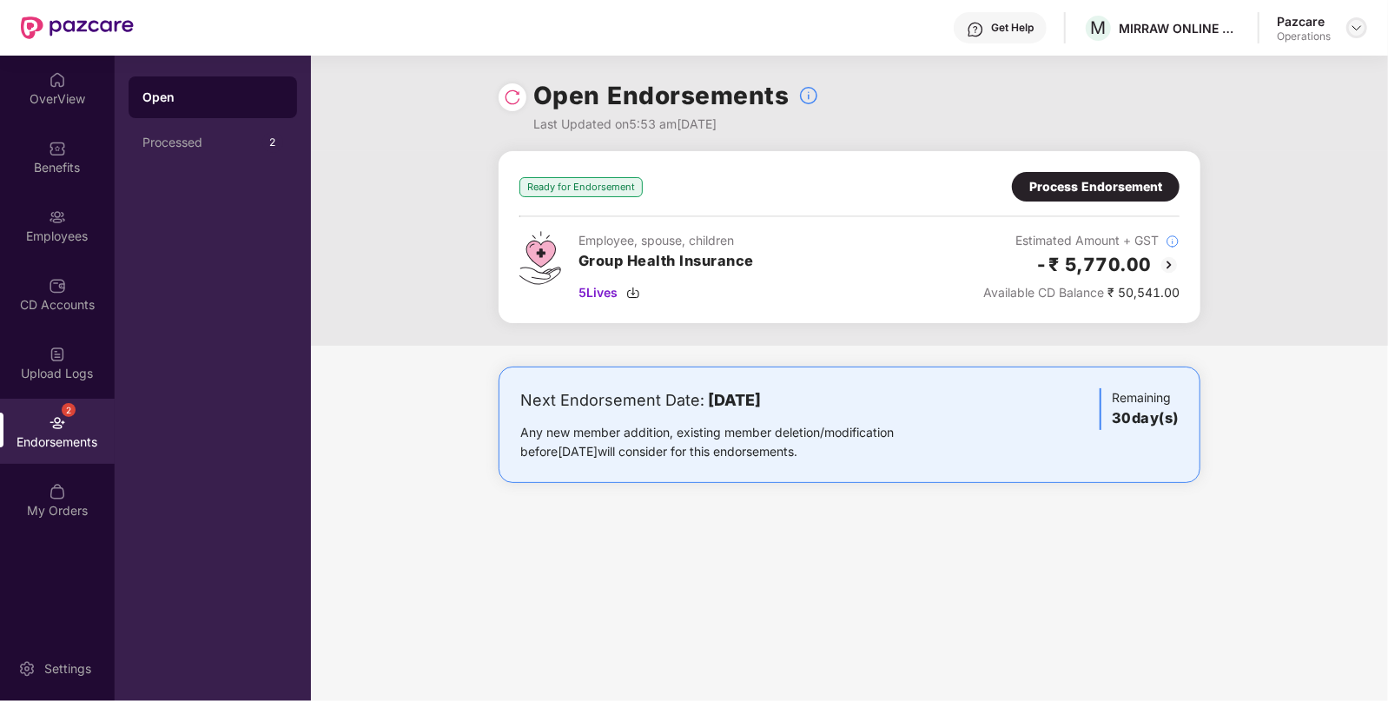
click at [1355, 30] on img at bounding box center [1356, 28] width 14 height 14
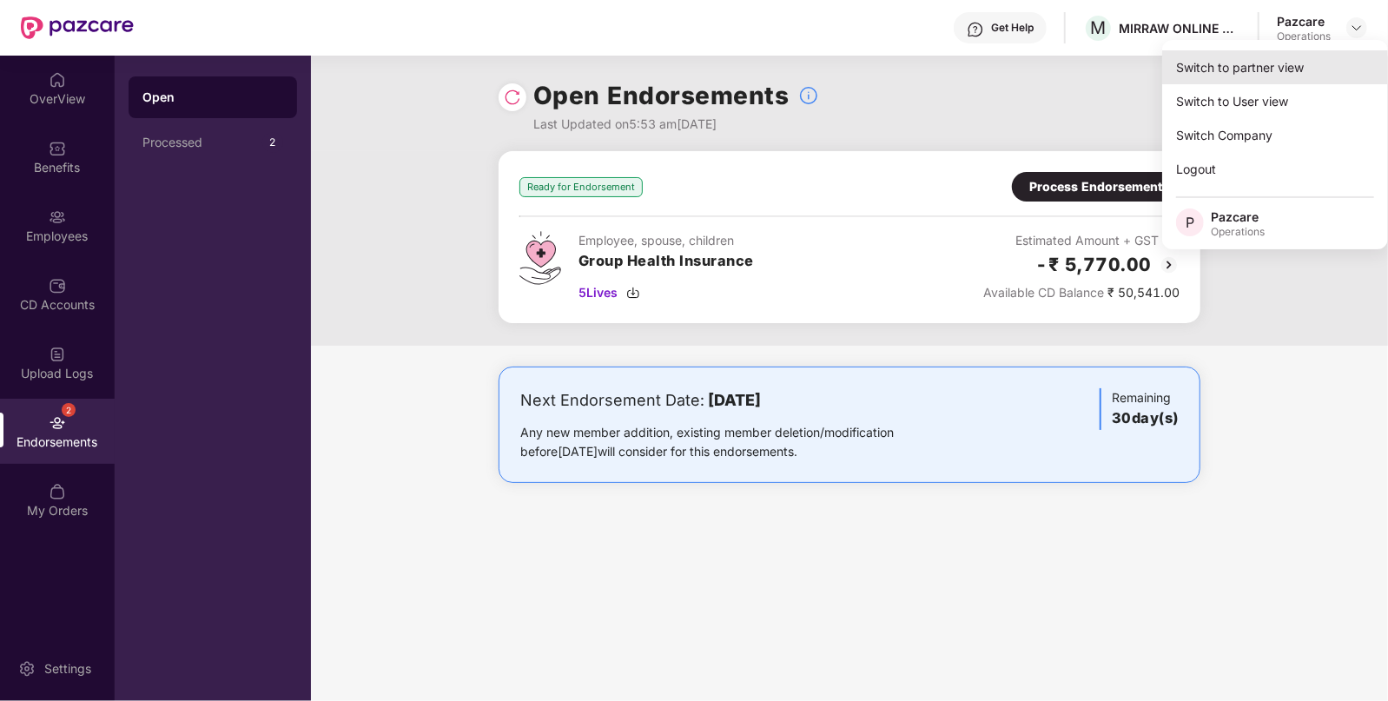
click at [1248, 58] on div "Switch to partner view" at bounding box center [1275, 67] width 226 height 34
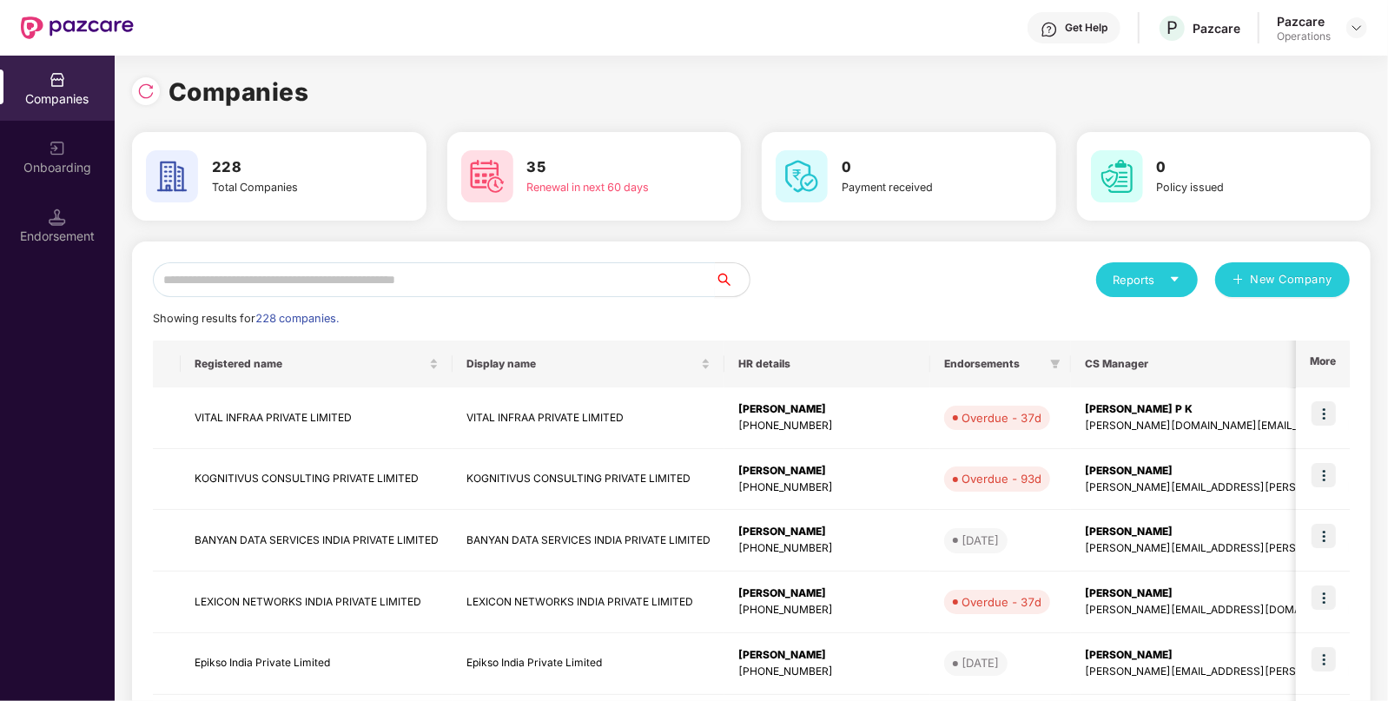
click at [517, 287] on input "text" at bounding box center [434, 279] width 562 height 35
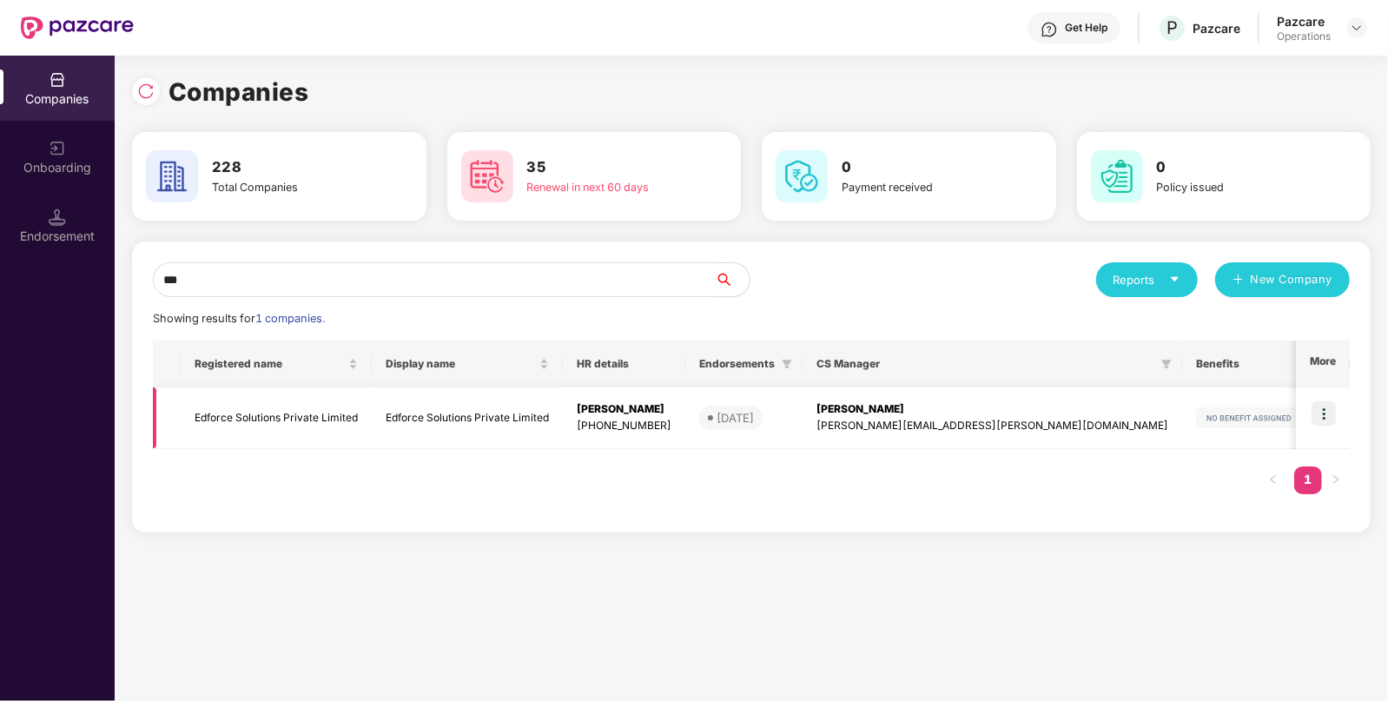
type input "***"
click at [275, 422] on td "Edforce Solutions Private Limited" at bounding box center [276, 418] width 191 height 62
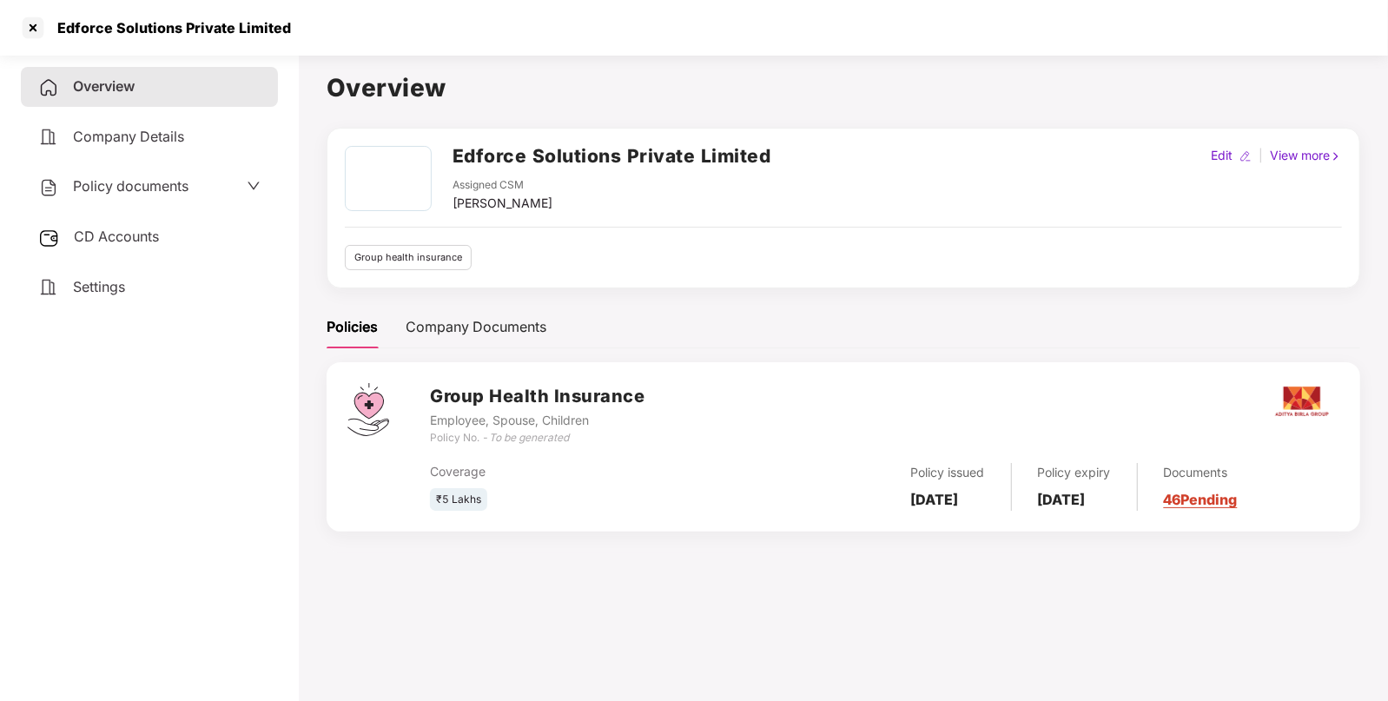
click at [130, 193] on span "Policy documents" at bounding box center [130, 185] width 115 height 17
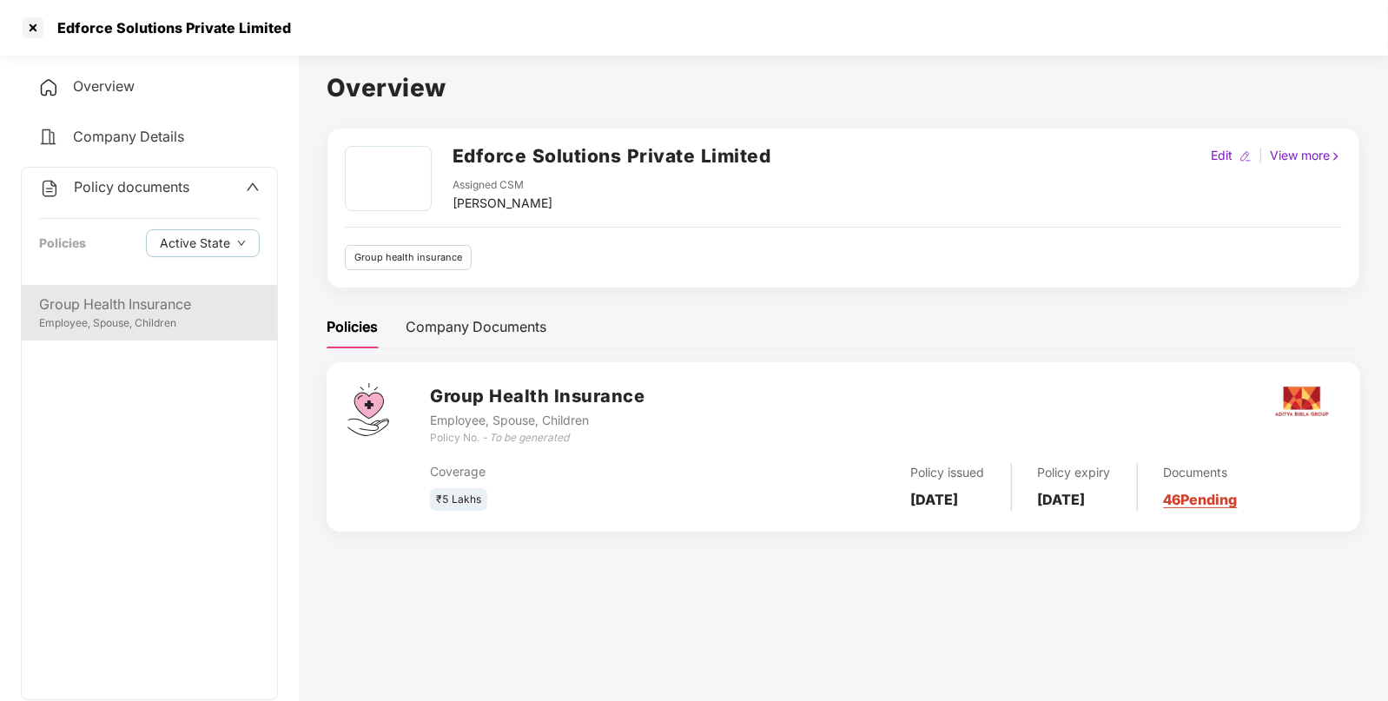
click at [100, 326] on div "Employee, Spouse, Children" at bounding box center [149, 323] width 221 height 16
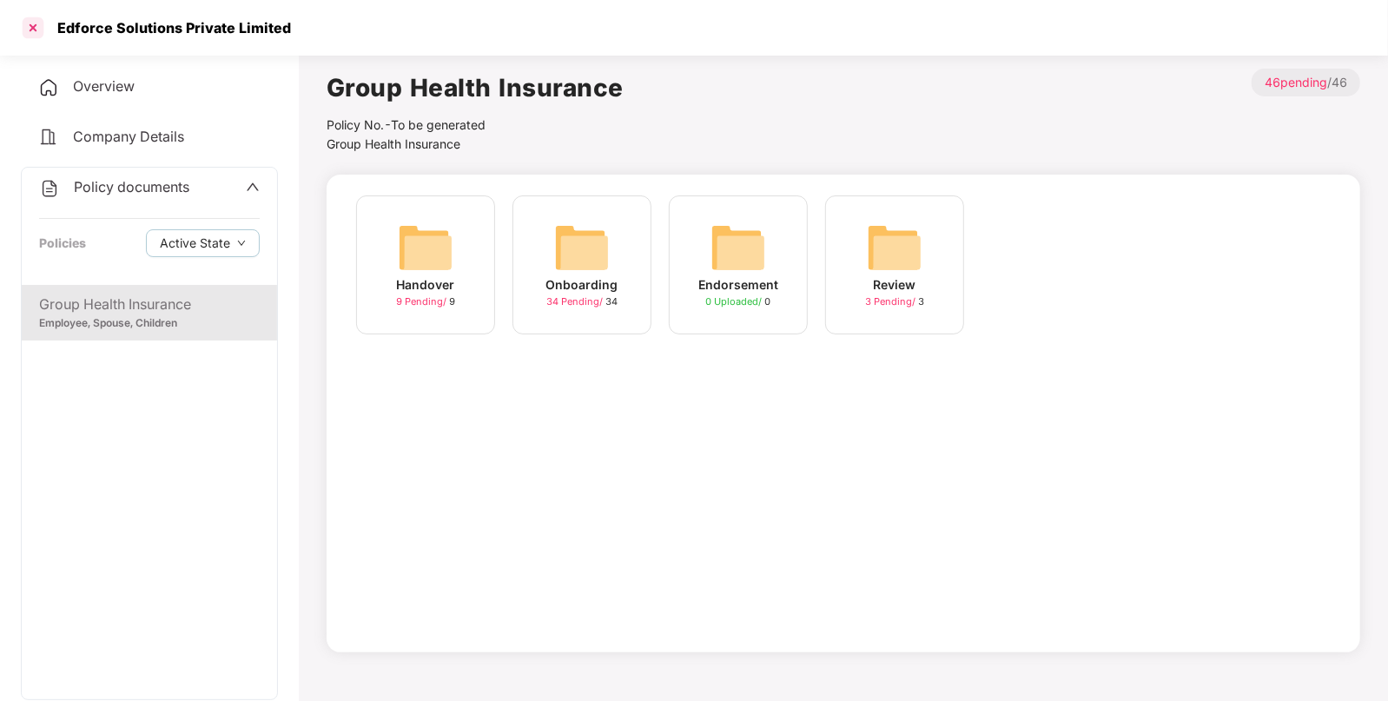
click at [36, 30] on div at bounding box center [33, 28] width 28 height 28
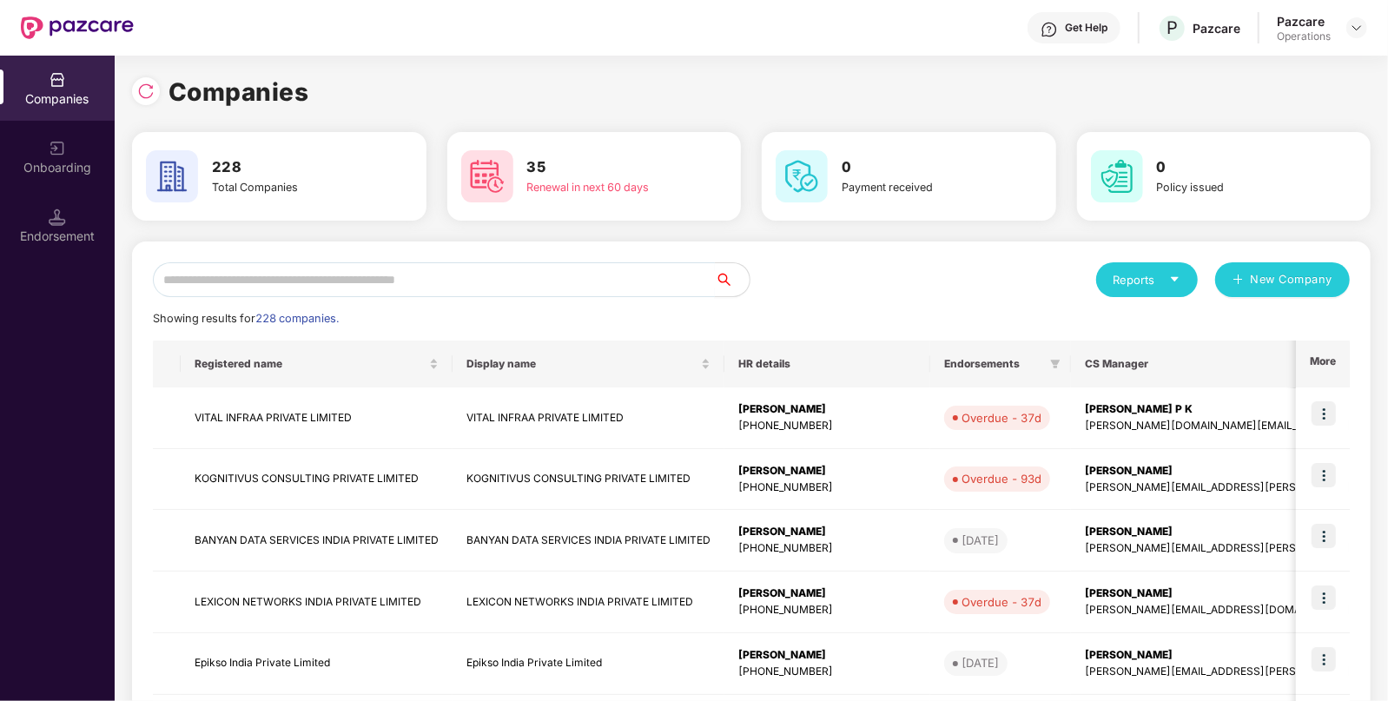
click at [513, 277] on input "text" at bounding box center [434, 279] width 562 height 35
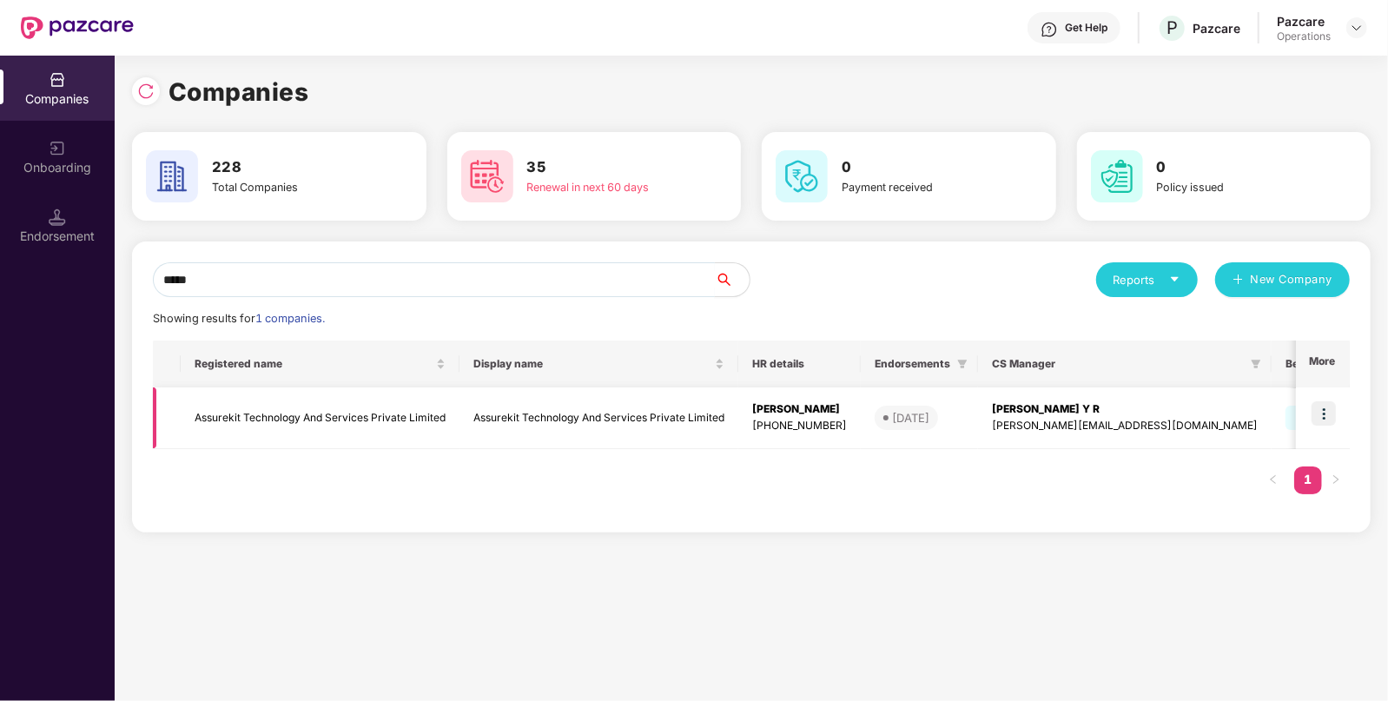
type input "*****"
click at [292, 408] on td "Assurekit Technology And Services Private Limited" at bounding box center [320, 418] width 279 height 62
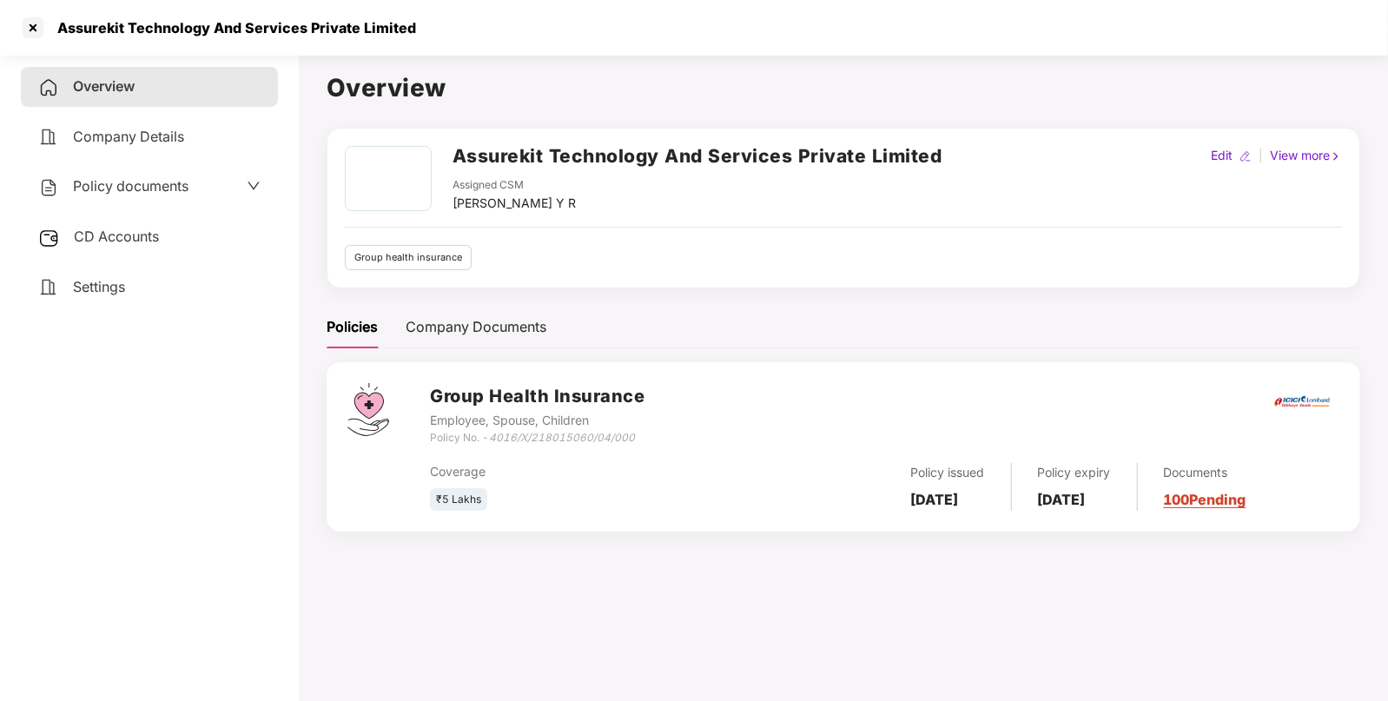
click at [116, 219] on div "CD Accounts" at bounding box center [149, 237] width 257 height 40
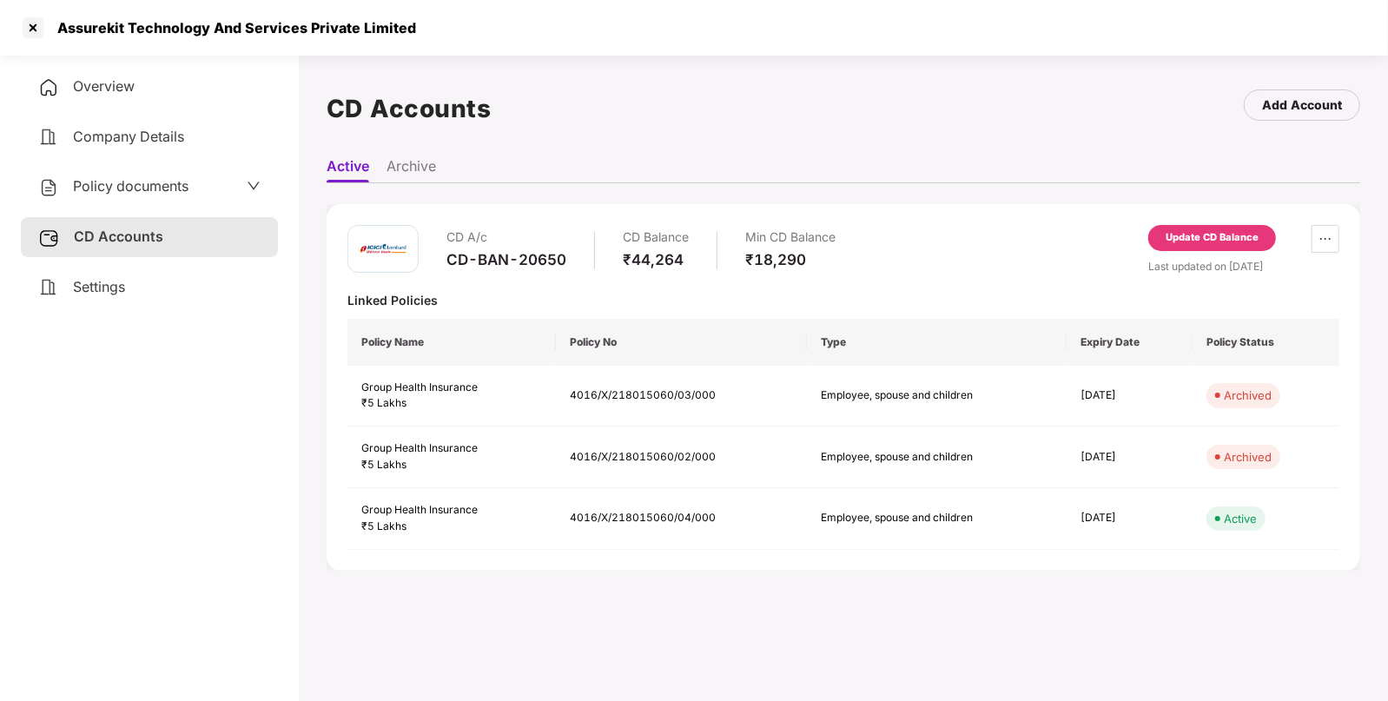
click at [1201, 226] on div "Update CD Balance" at bounding box center [1212, 238] width 128 height 26
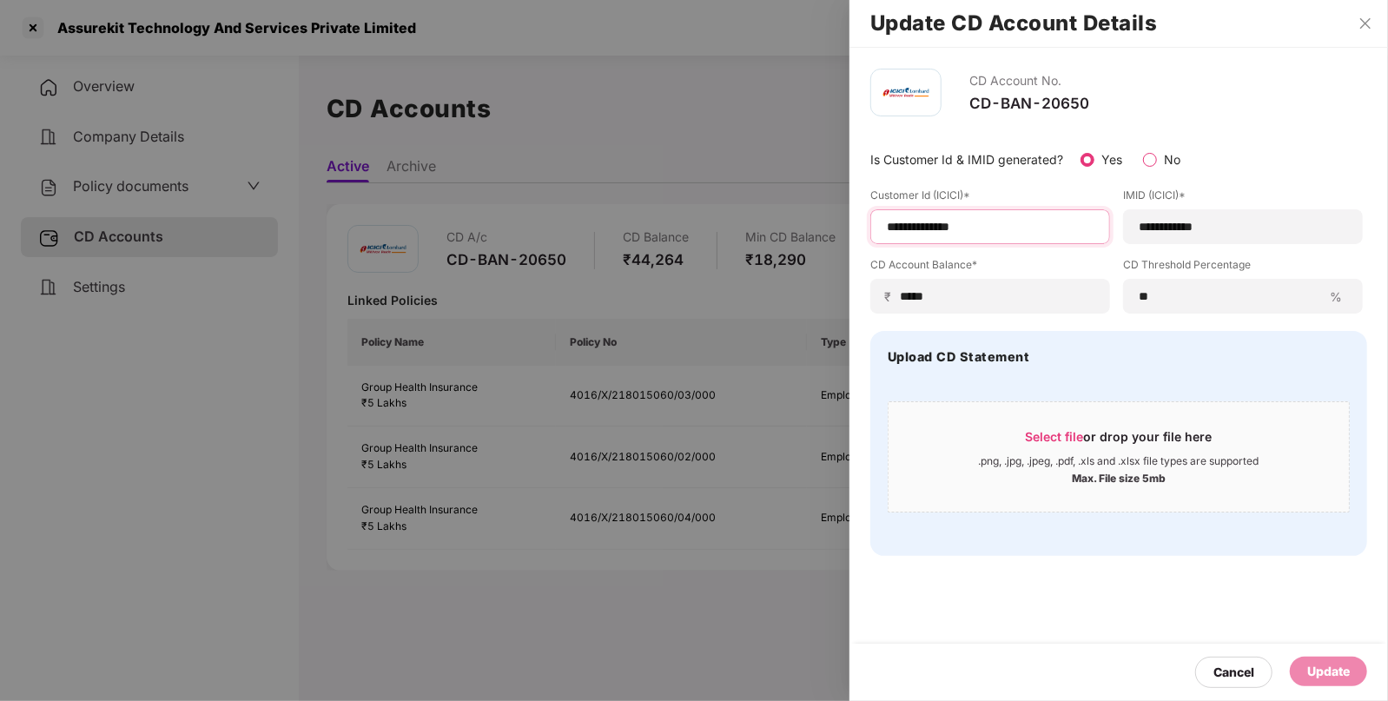
click at [1011, 224] on input "**********" at bounding box center [990, 227] width 210 height 18
type input "**********"
click at [977, 294] on input "*****" at bounding box center [997, 296] width 196 height 18
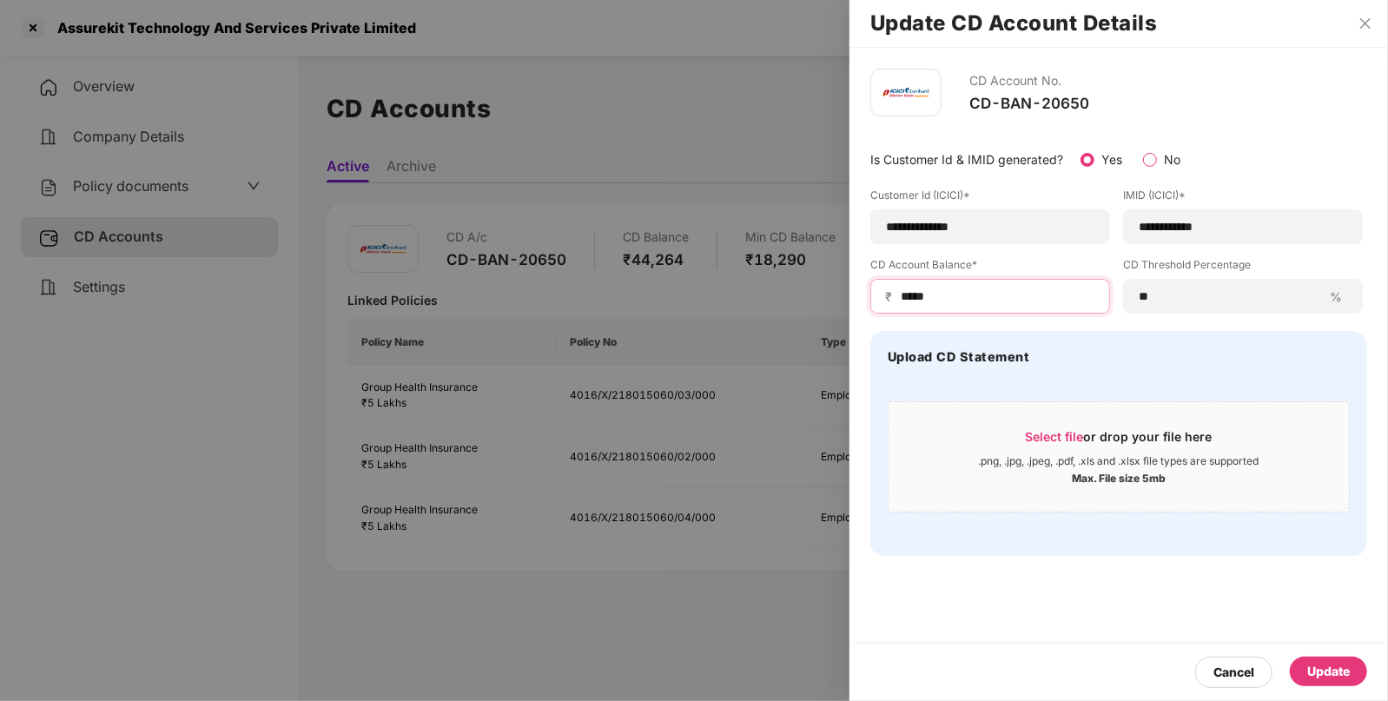
type input "*****"
click at [1329, 672] on div "Update" at bounding box center [1328, 671] width 43 height 19
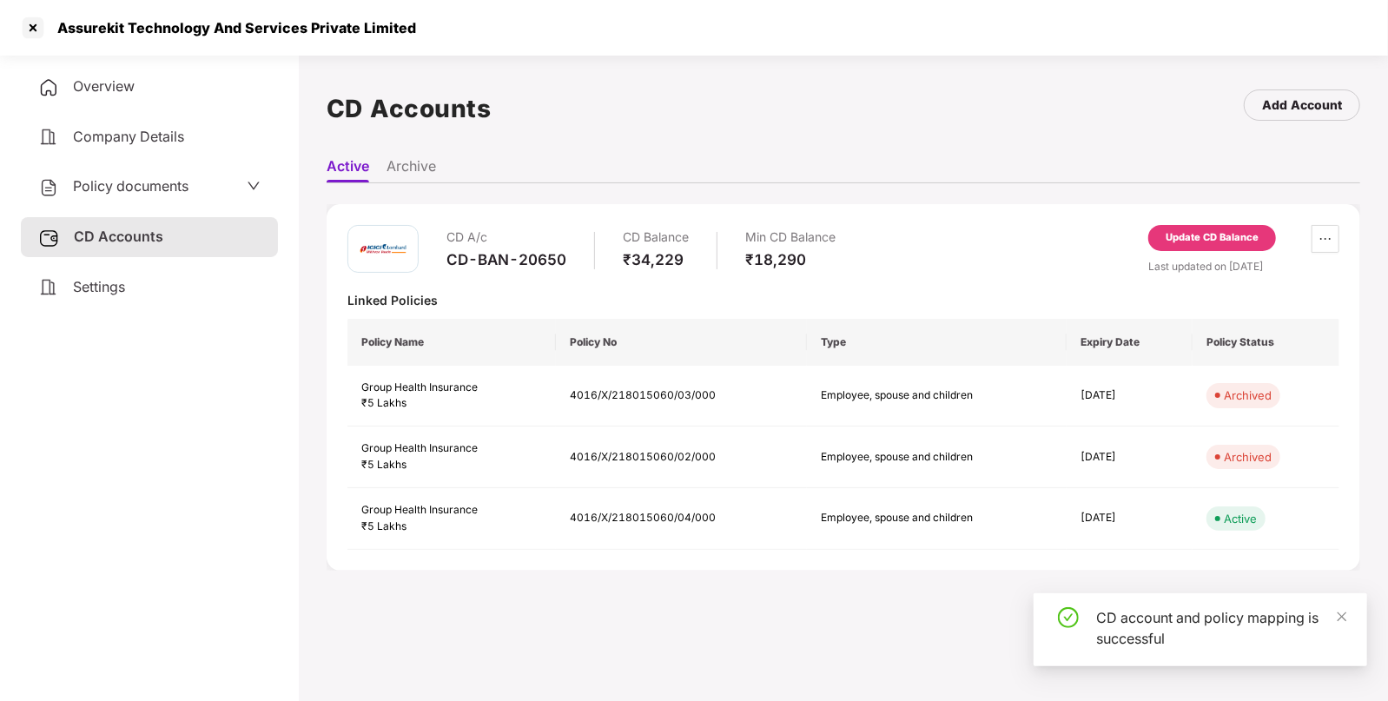
click at [158, 188] on span "Policy documents" at bounding box center [130, 185] width 115 height 17
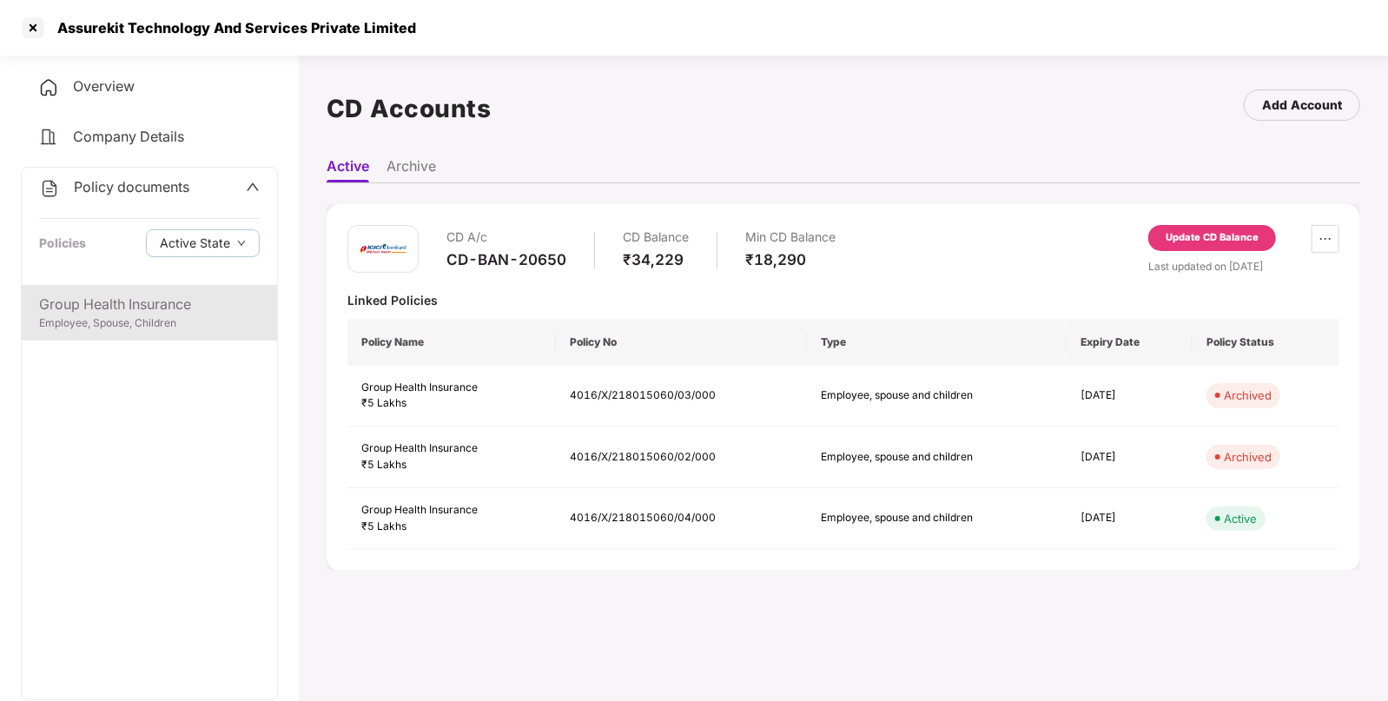
click at [115, 298] on div "Group Health Insurance" at bounding box center [149, 304] width 221 height 22
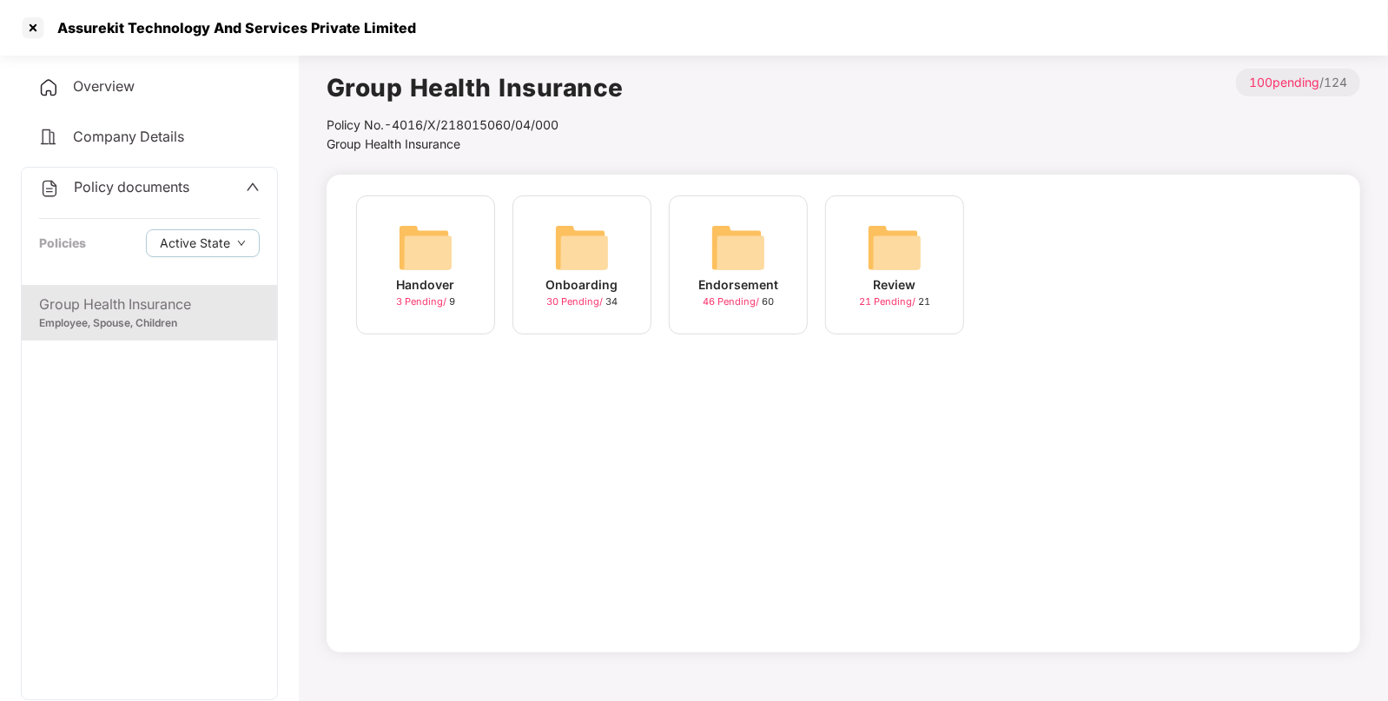
click at [729, 248] on img at bounding box center [738, 248] width 56 height 56
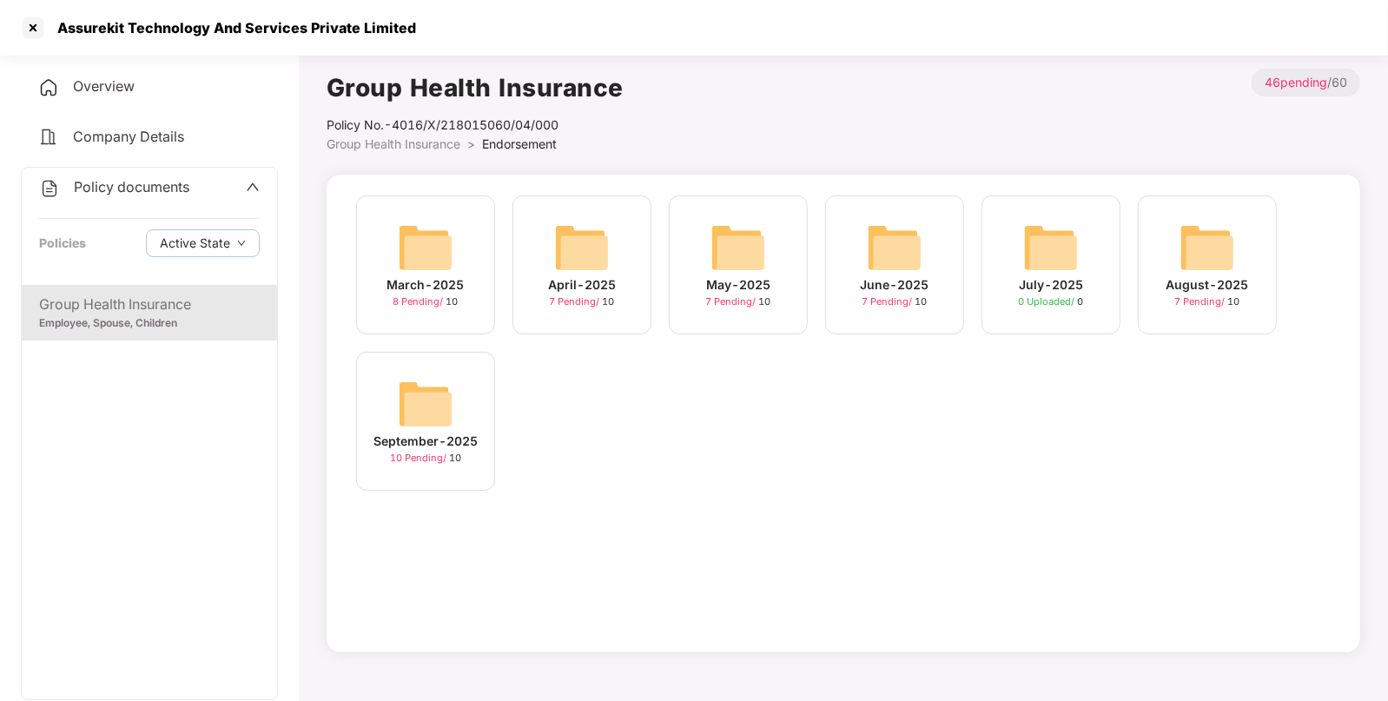
click at [393, 403] on div "September-2025 10 Pending / 10" at bounding box center [425, 421] width 139 height 139
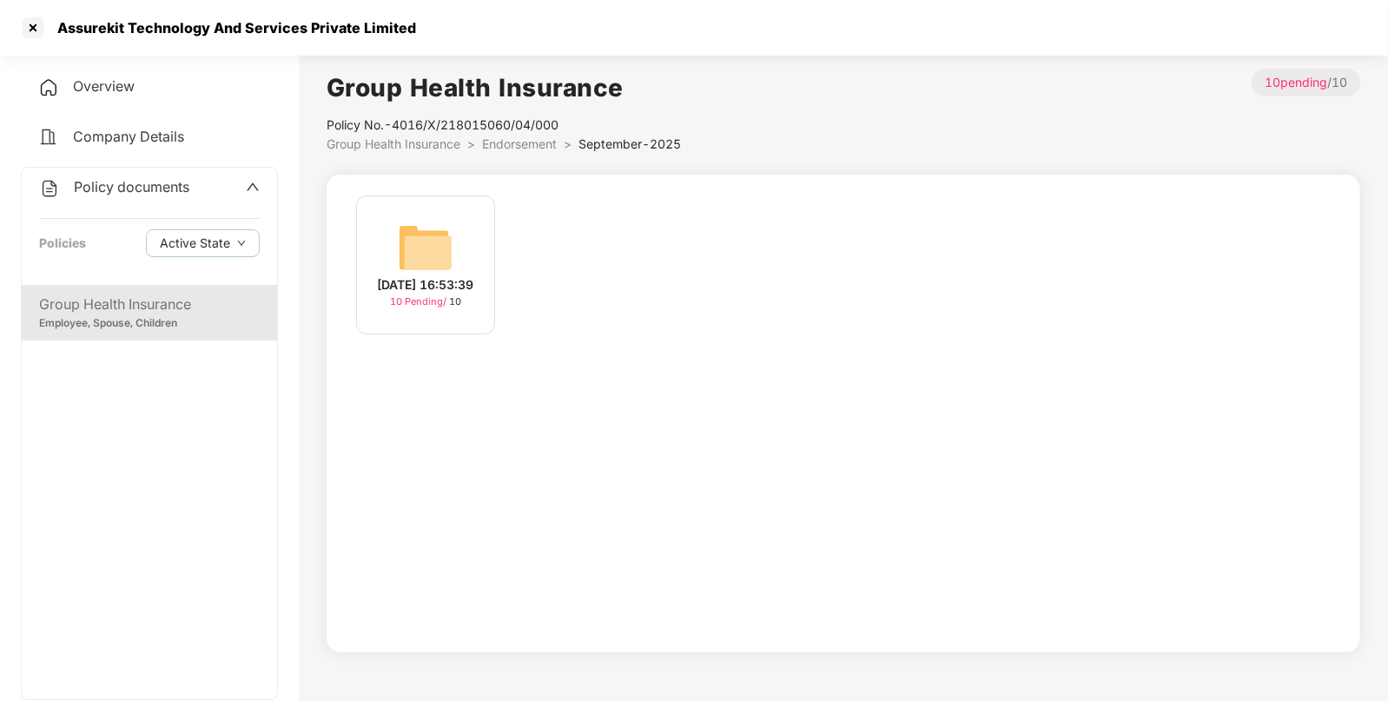
click at [412, 220] on img at bounding box center [426, 248] width 56 height 56
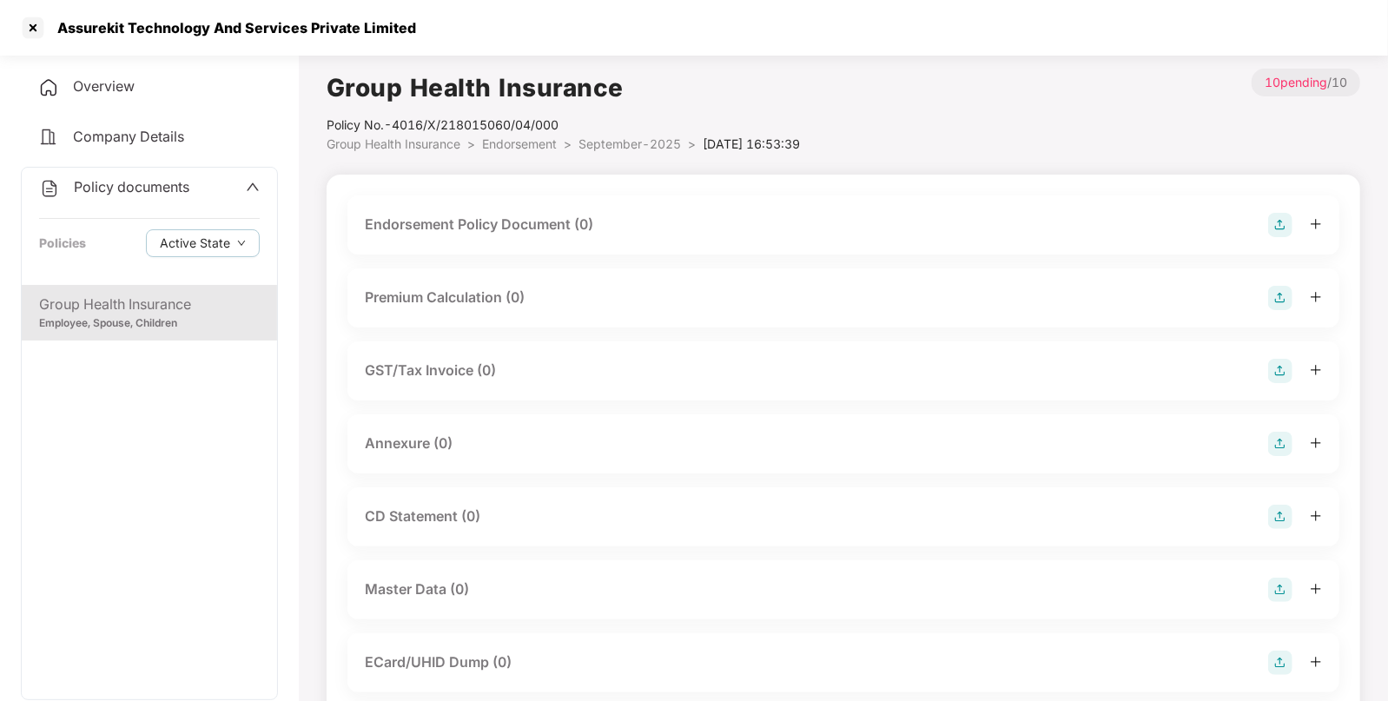
click at [1290, 223] on img at bounding box center [1280, 225] width 24 height 24
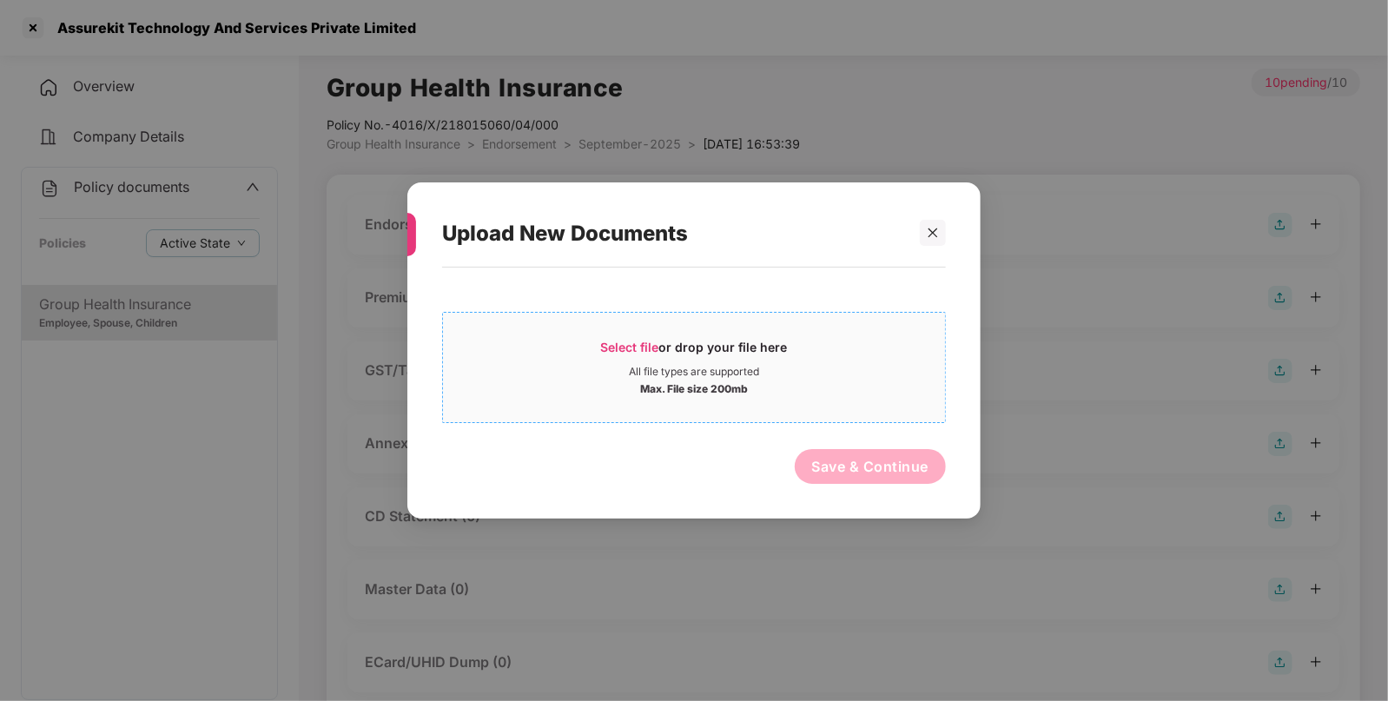
click at [609, 350] on span "Select file" at bounding box center [630, 347] width 58 height 15
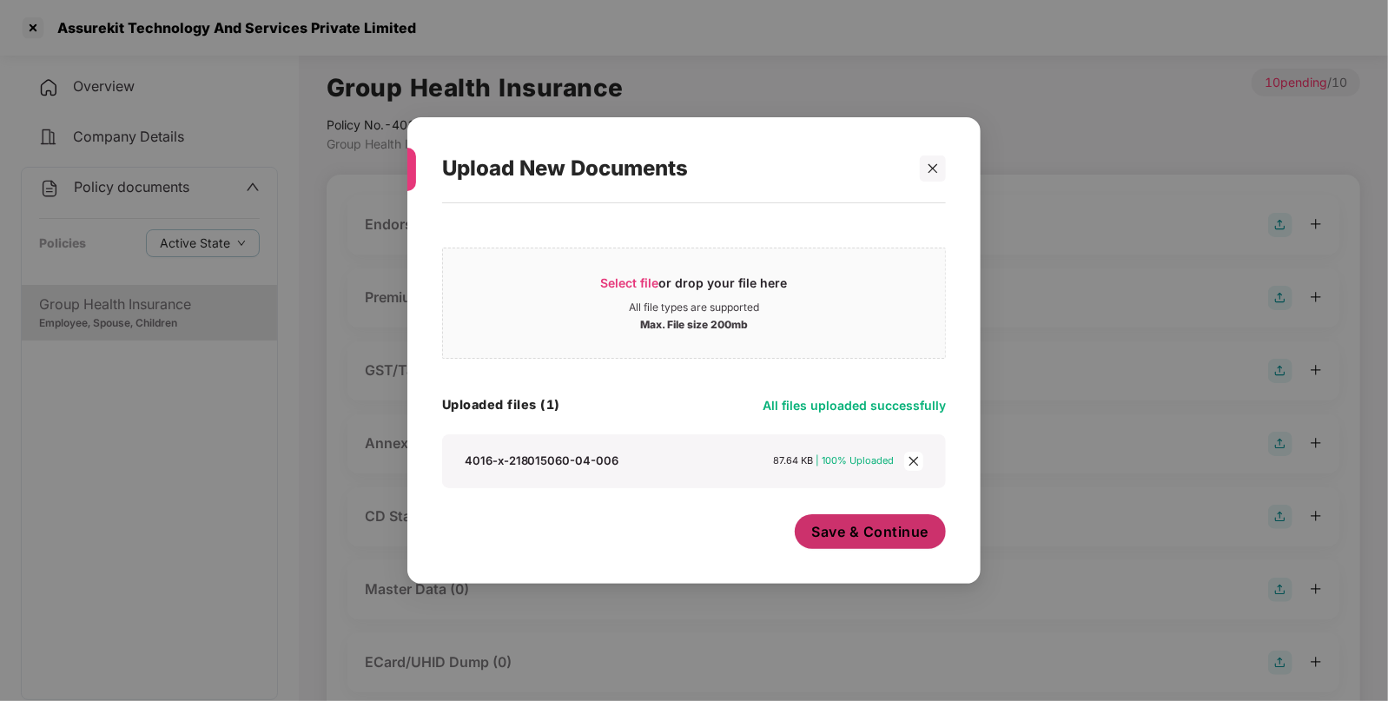
click at [849, 532] on span "Save & Continue" at bounding box center [870, 531] width 117 height 19
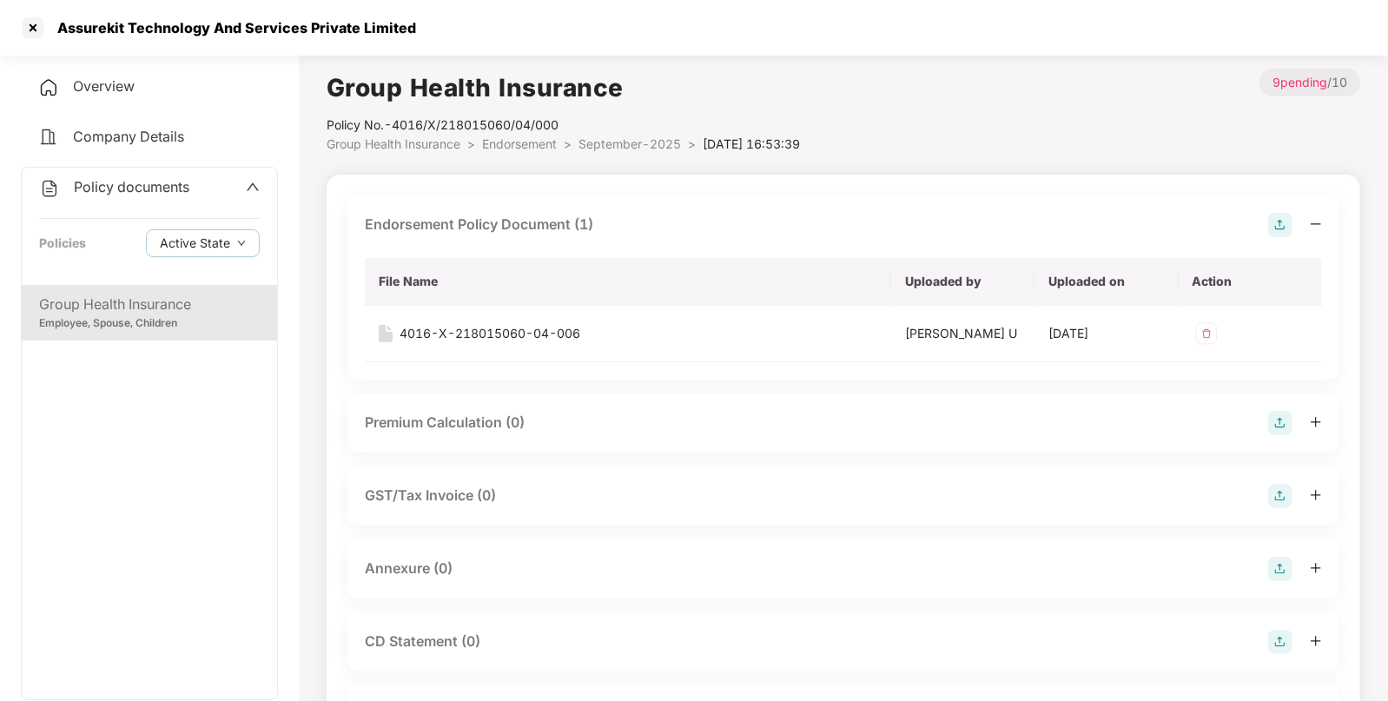
click at [1281, 564] on img at bounding box center [1280, 569] width 24 height 24
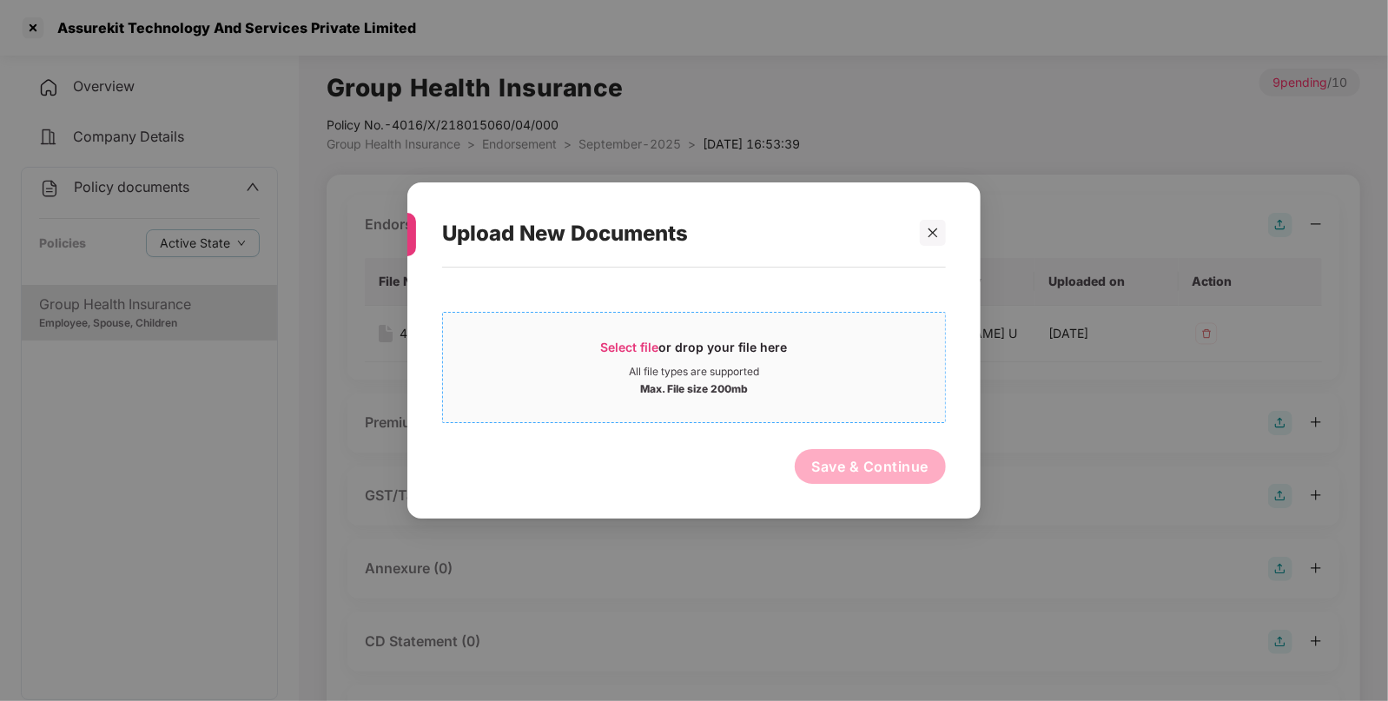
click at [632, 338] on span "Select file or drop your file here All file types are supported Max. File size …" at bounding box center [694, 367] width 502 height 83
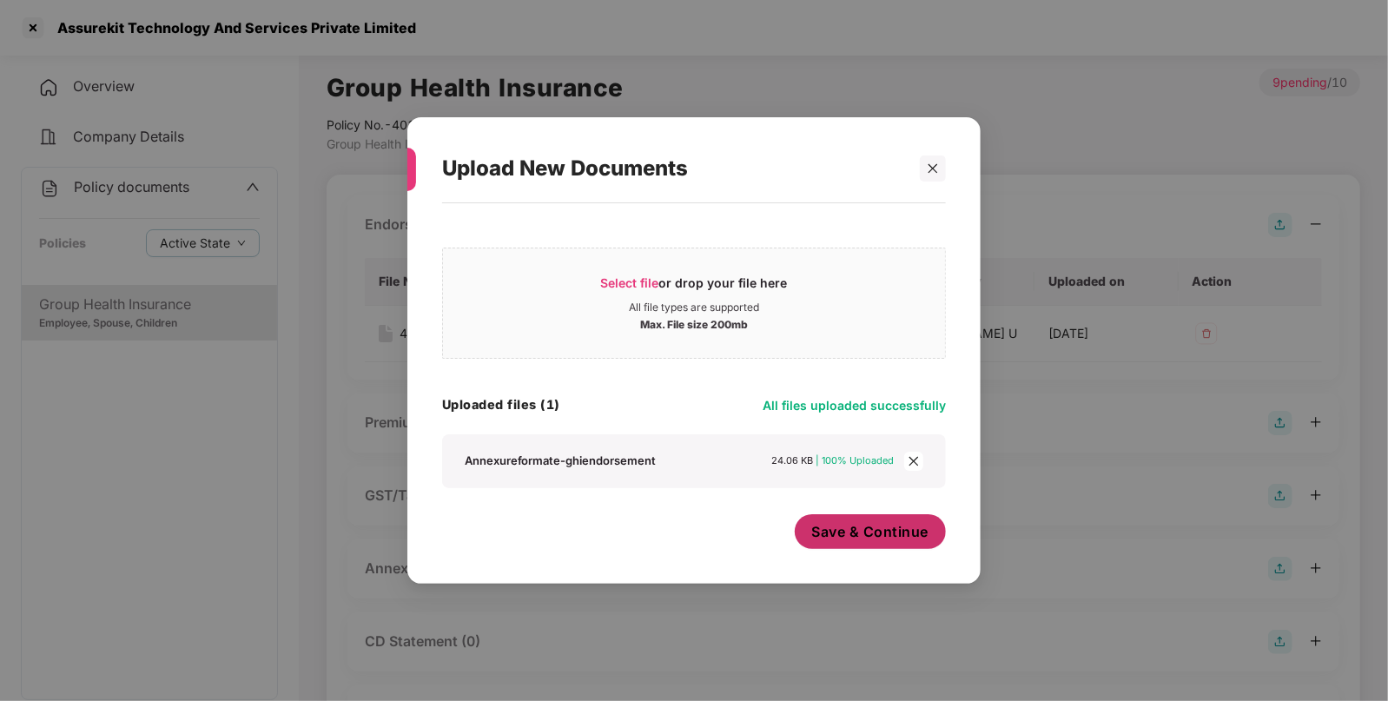
click at [851, 525] on span "Save & Continue" at bounding box center [870, 531] width 117 height 19
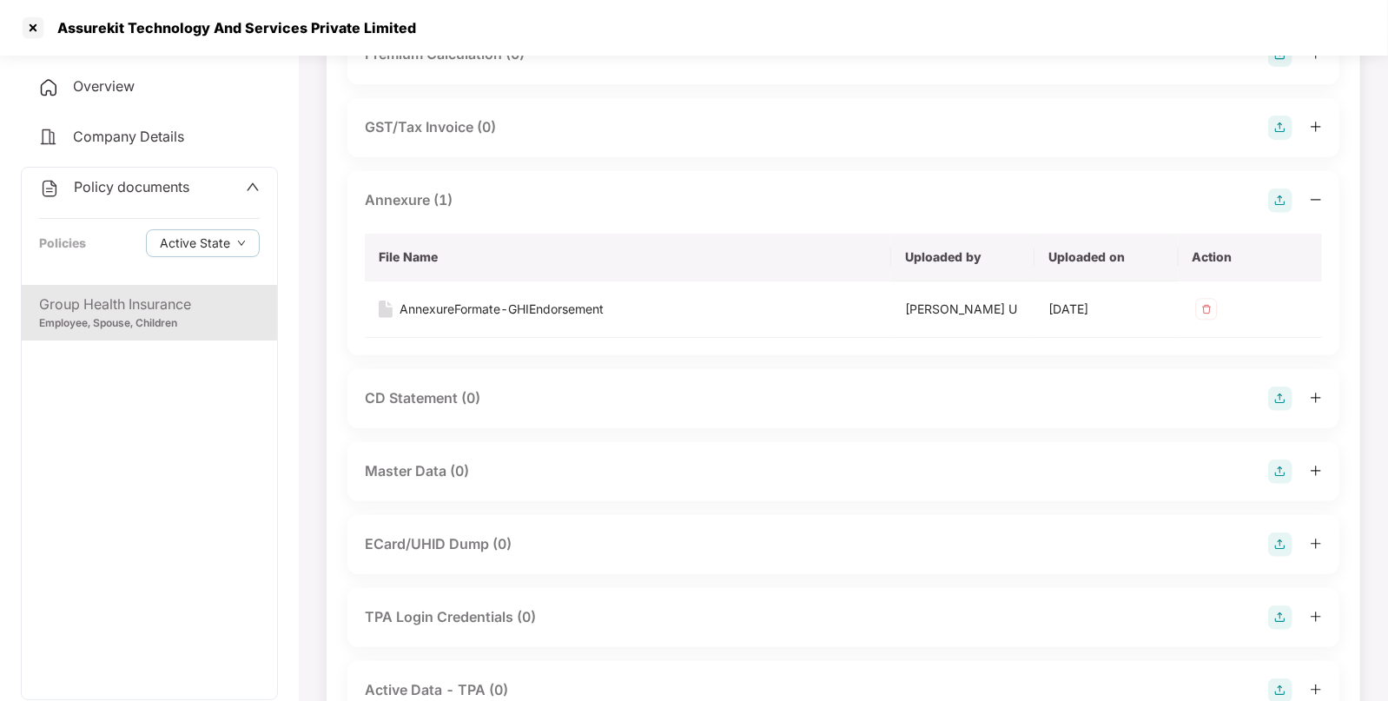
scroll to position [374, 0]
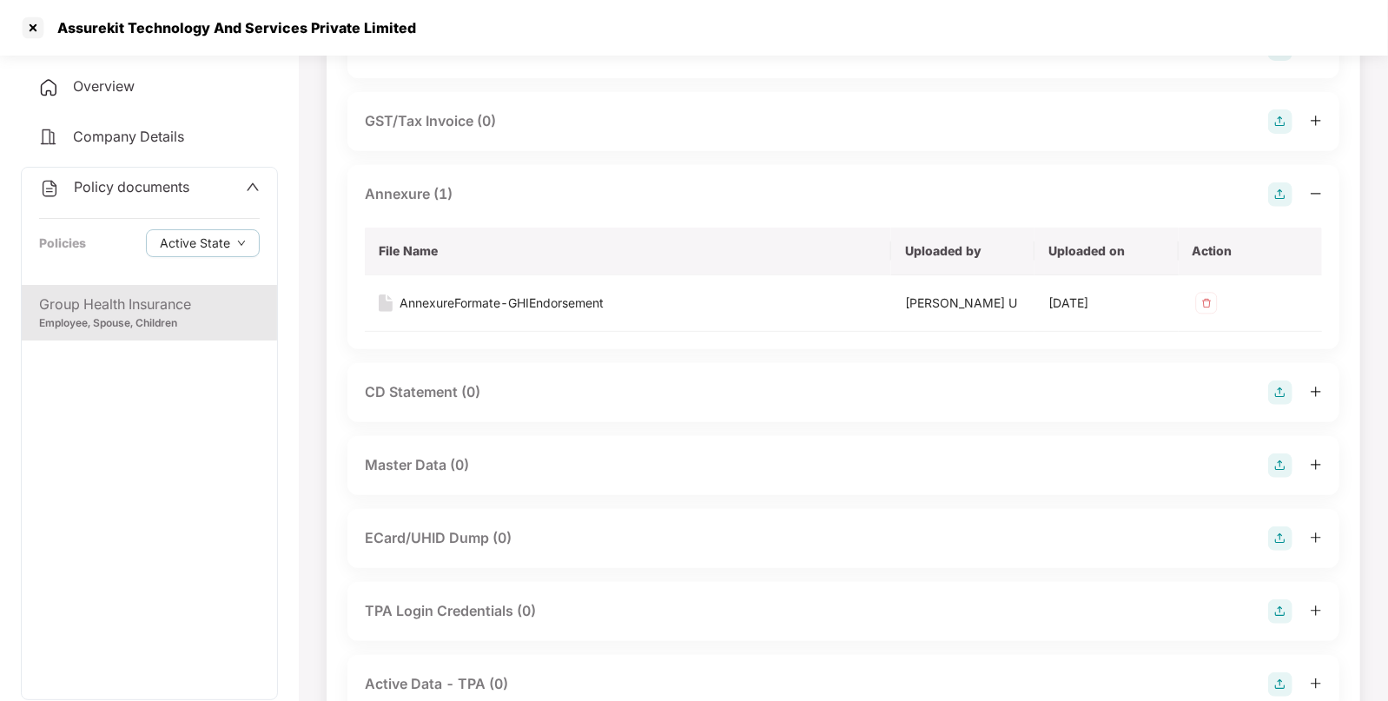
click at [1282, 458] on img at bounding box center [1280, 465] width 24 height 24
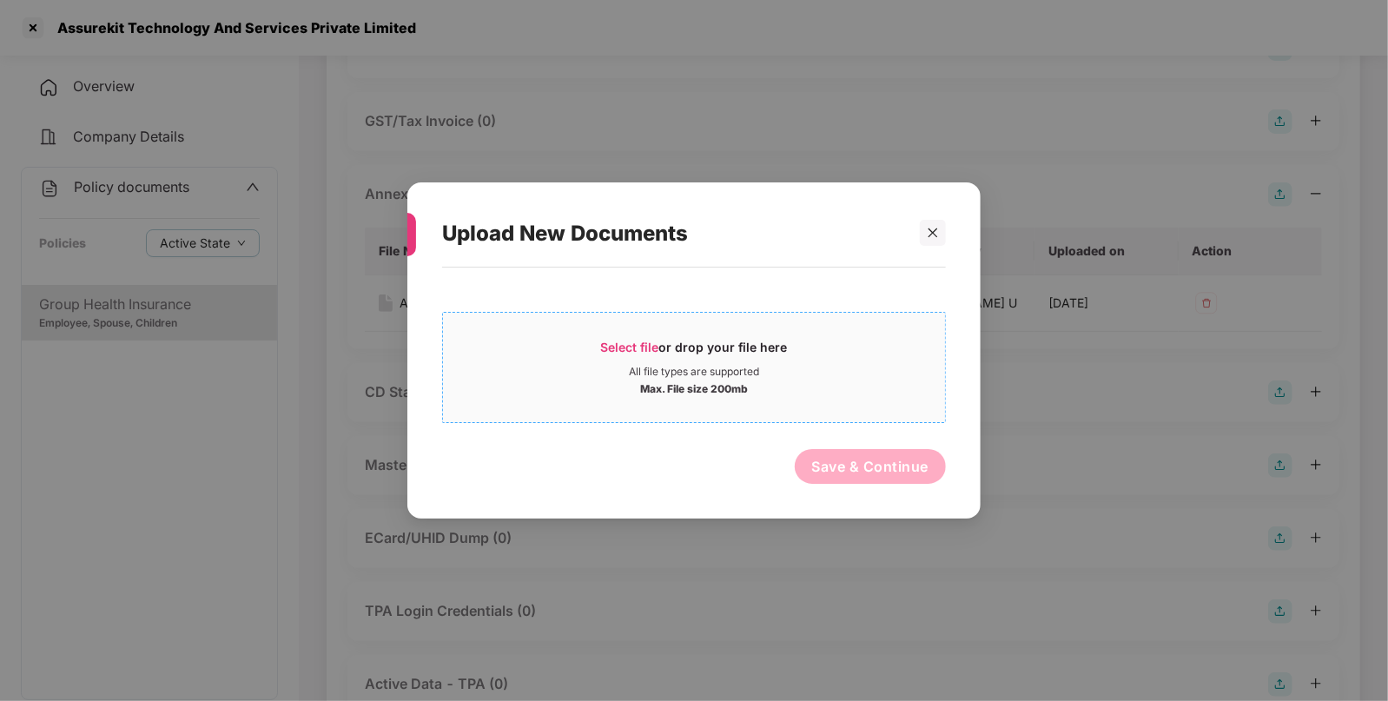
click at [625, 343] on span "Select file" at bounding box center [630, 347] width 58 height 15
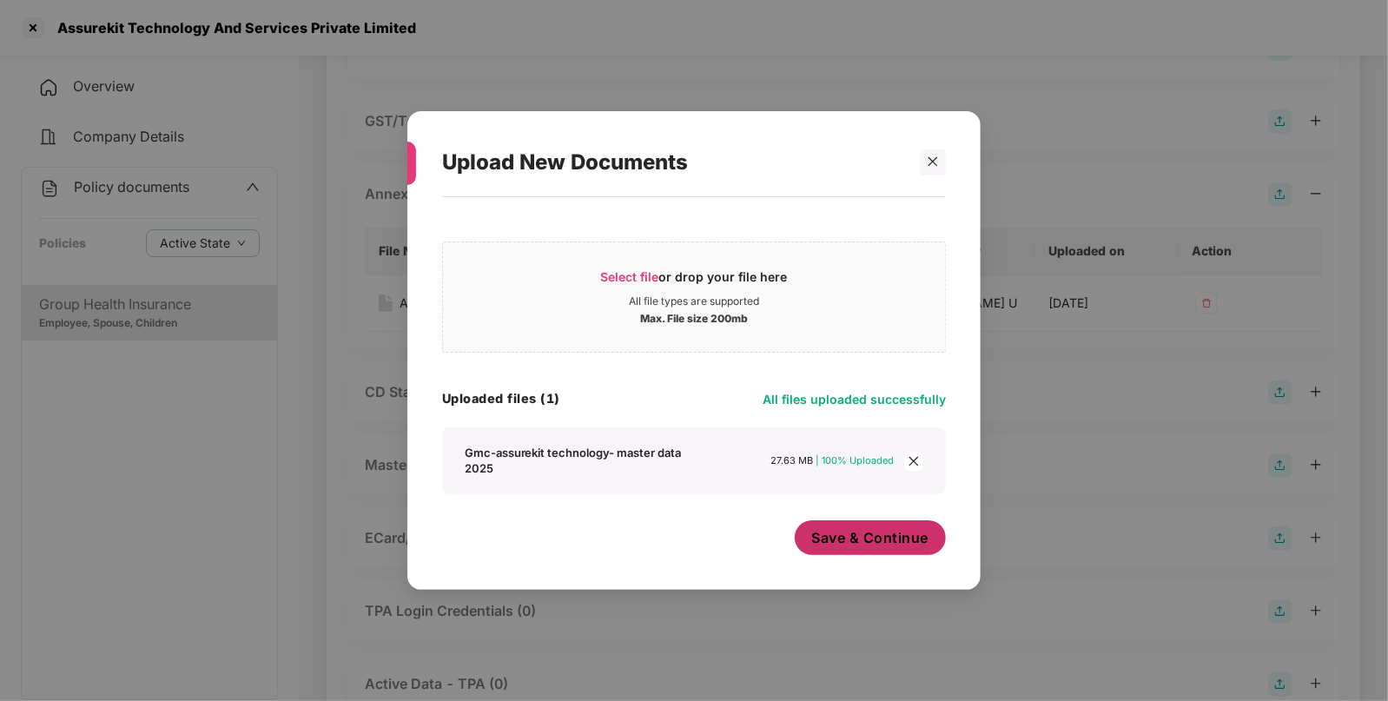
click at [842, 539] on span "Save & Continue" at bounding box center [870, 537] width 117 height 19
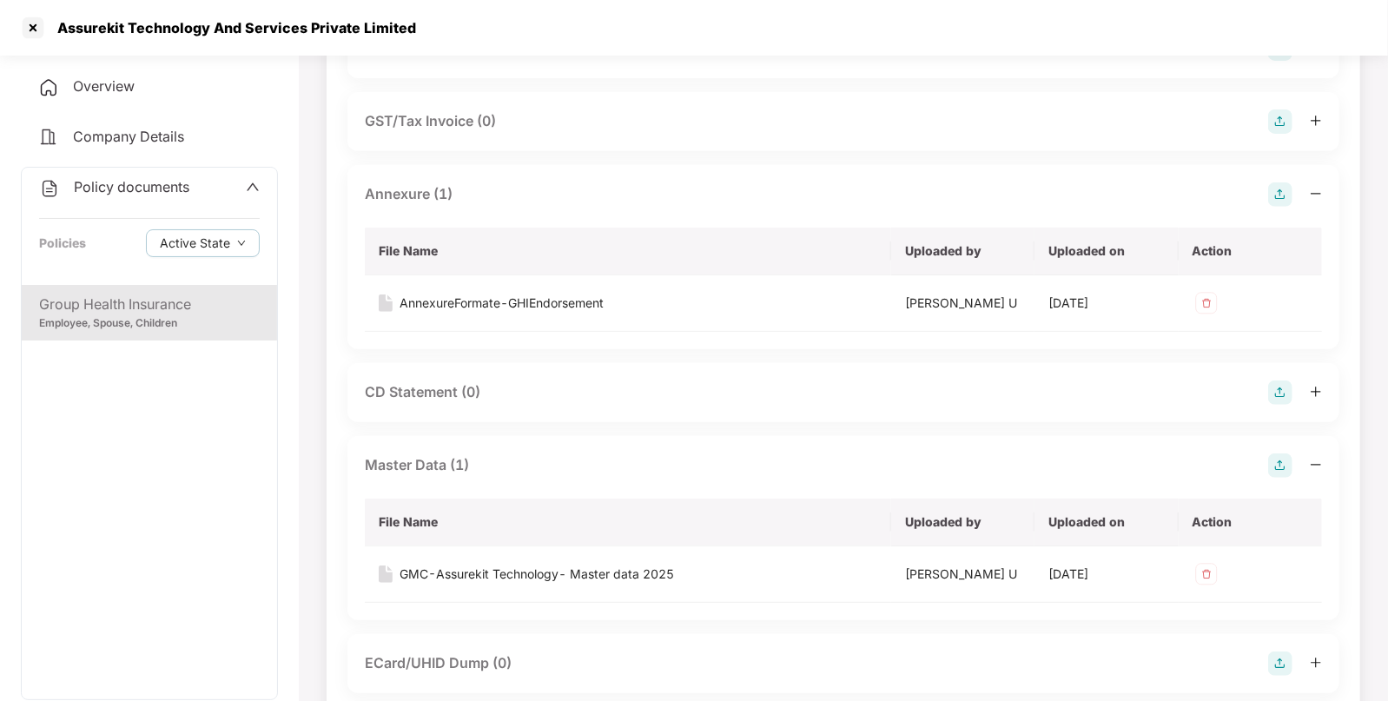
click at [186, 194] on span "Policy documents" at bounding box center [131, 186] width 115 height 17
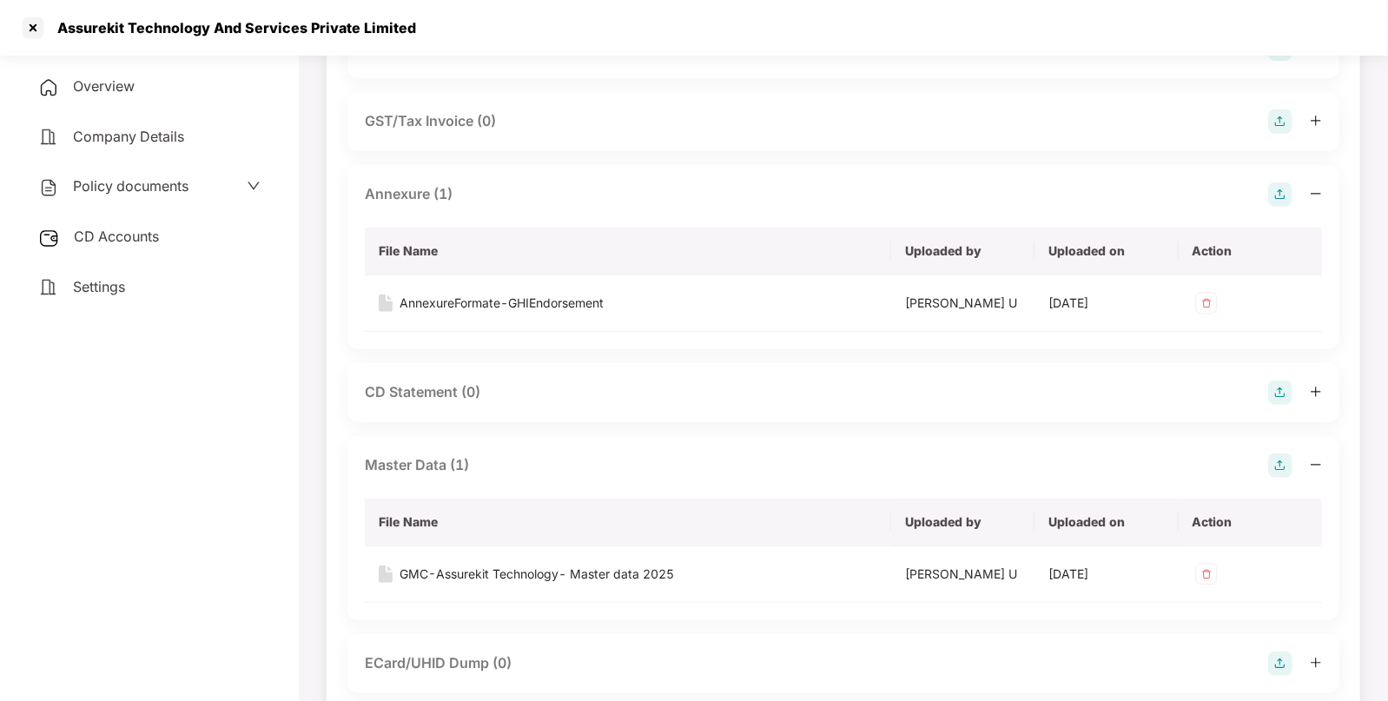
click at [165, 199] on div "Policy documents" at bounding box center [149, 187] width 257 height 40
click at [155, 195] on span "Policy documents" at bounding box center [130, 185] width 115 height 17
